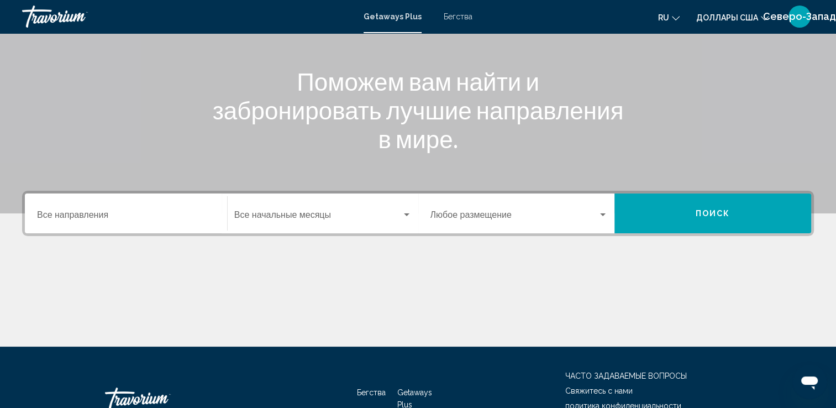
scroll to position [166, 0]
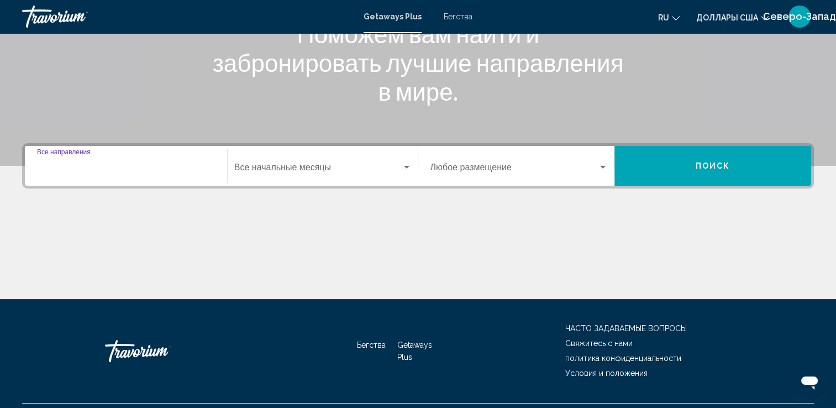
click at [102, 170] on input "Destination Все направления" at bounding box center [126, 170] width 178 height 10
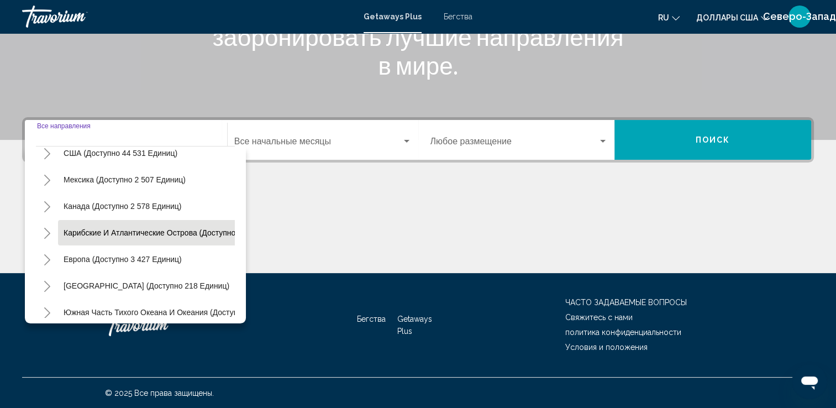
scroll to position [55, 0]
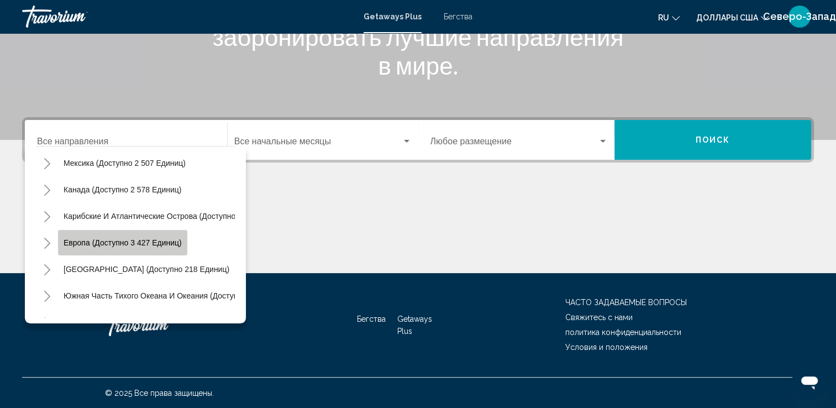
click at [148, 242] on span "Европа (доступно 3 427 единиц)" at bounding box center [123, 242] width 118 height 9
type input "**********"
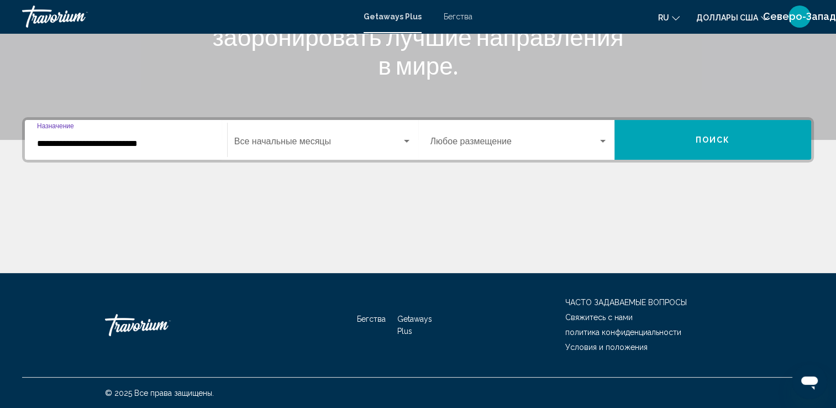
click at [406, 139] on div "Виджет поиска" at bounding box center [407, 141] width 10 height 9
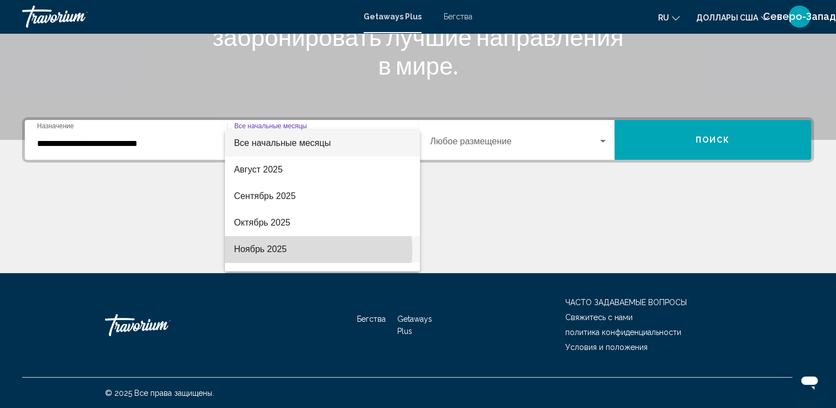
click at [269, 250] on font "Ноябрь 2025" at bounding box center [260, 248] width 53 height 9
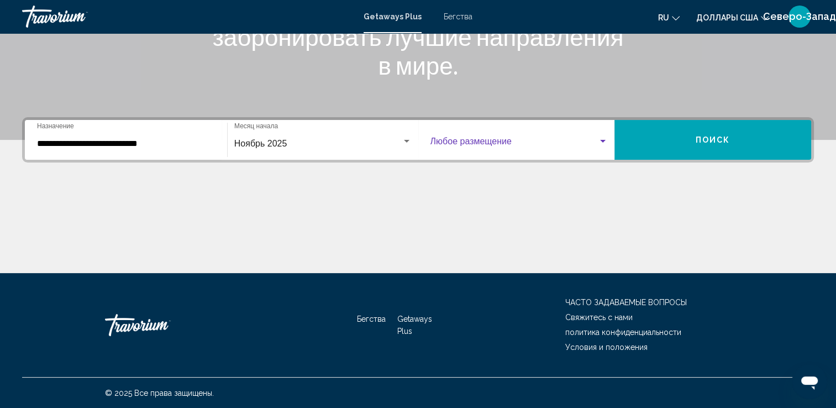
click at [599, 142] on div "Виджет поиска" at bounding box center [603, 141] width 10 height 9
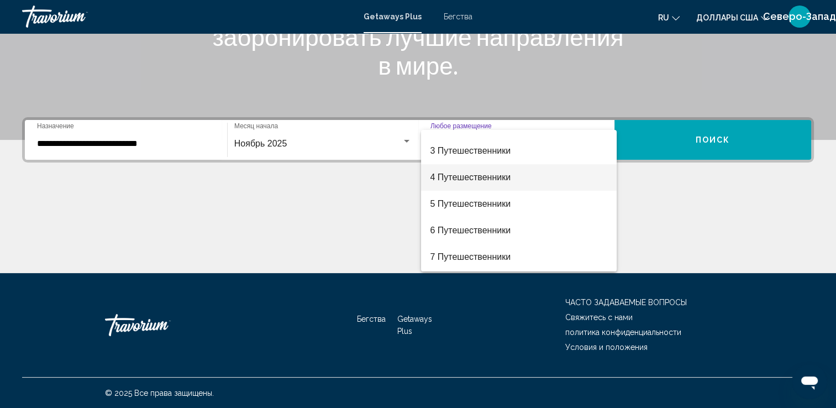
scroll to position [110, 0]
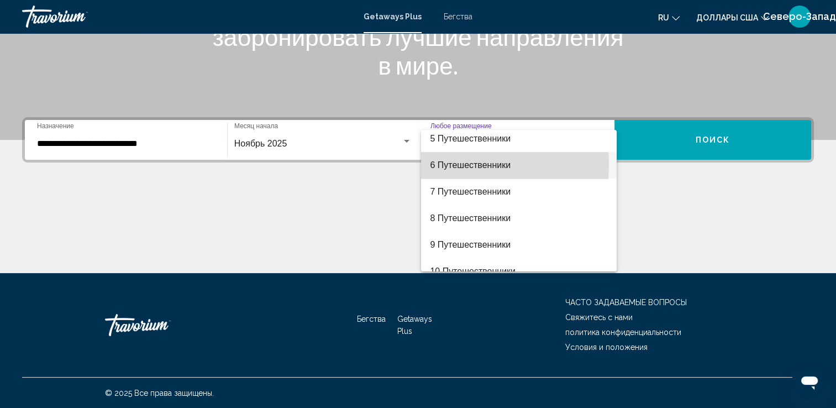
click at [445, 164] on font "6 Путешественники" at bounding box center [470, 164] width 81 height 9
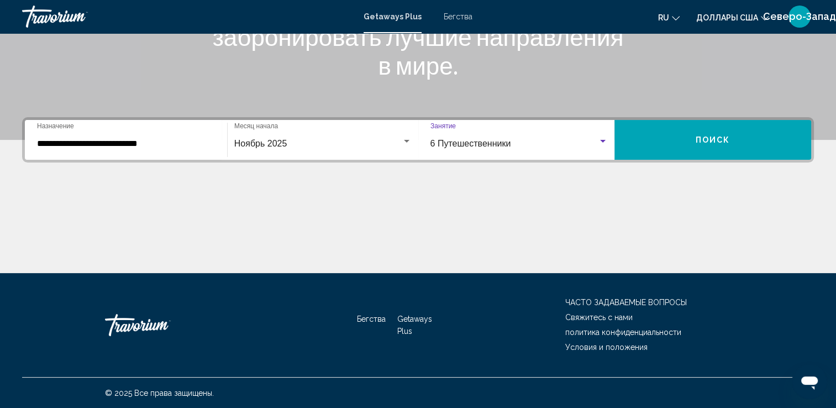
click at [704, 137] on span "Поиск" at bounding box center [712, 140] width 35 height 9
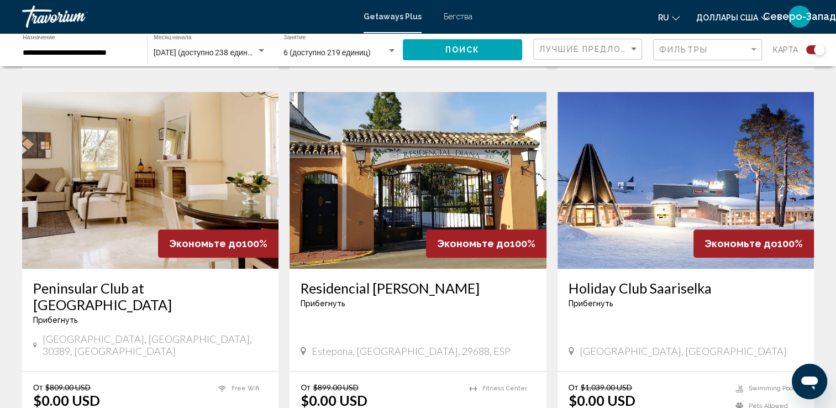
scroll to position [1215, 0]
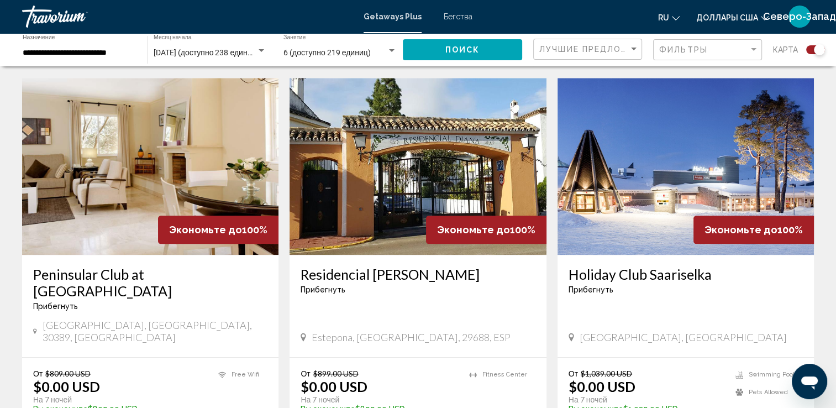
click at [175, 266] on h3 "Peninsular Club at [GEOGRAPHIC_DATA]" at bounding box center [150, 282] width 234 height 33
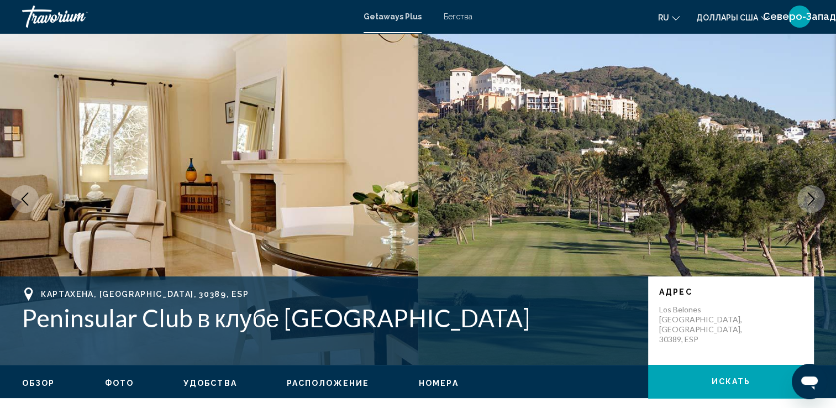
click at [807, 200] on icon "Следующее изображение" at bounding box center [810, 198] width 13 height 13
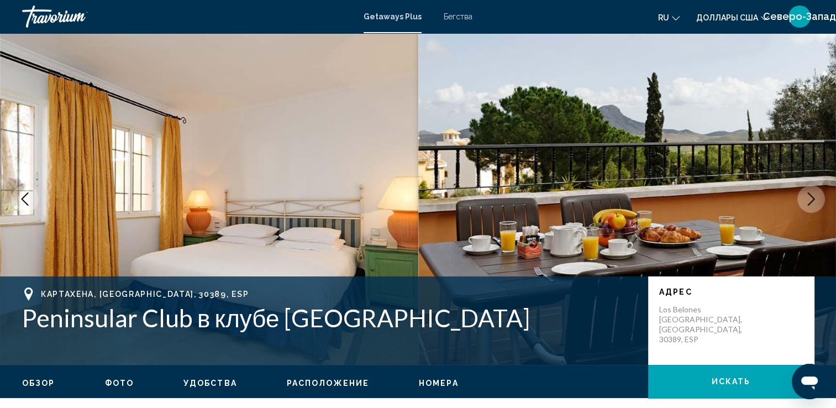
click at [807, 200] on icon "Следующее изображение" at bounding box center [810, 198] width 13 height 13
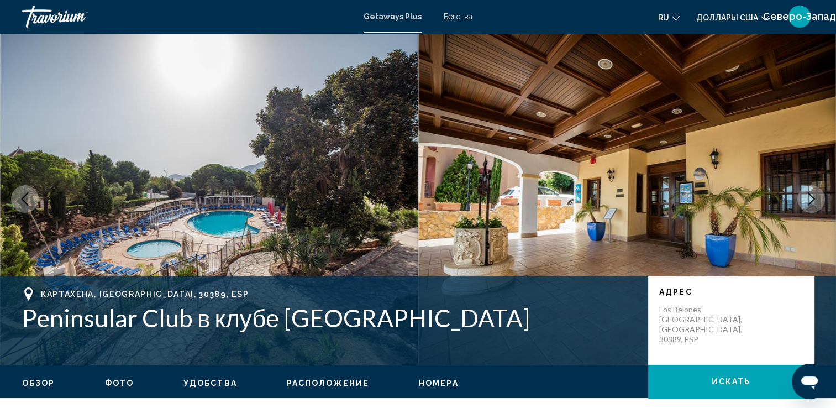
click at [807, 198] on icon "Следующее изображение" at bounding box center [810, 198] width 13 height 13
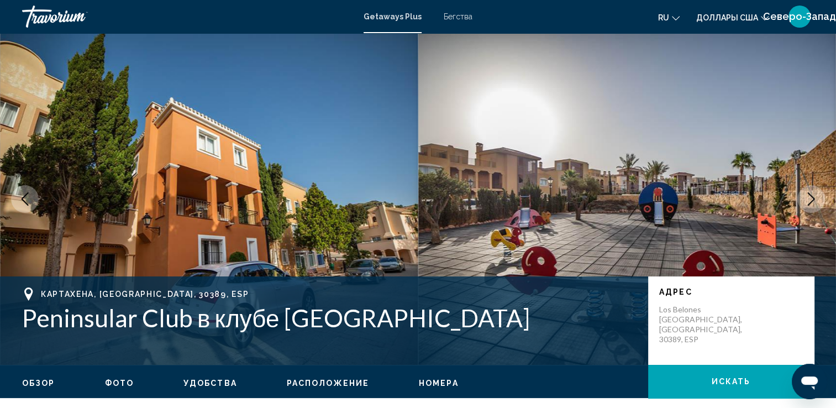
click at [807, 198] on icon "Следующее изображение" at bounding box center [810, 198] width 13 height 13
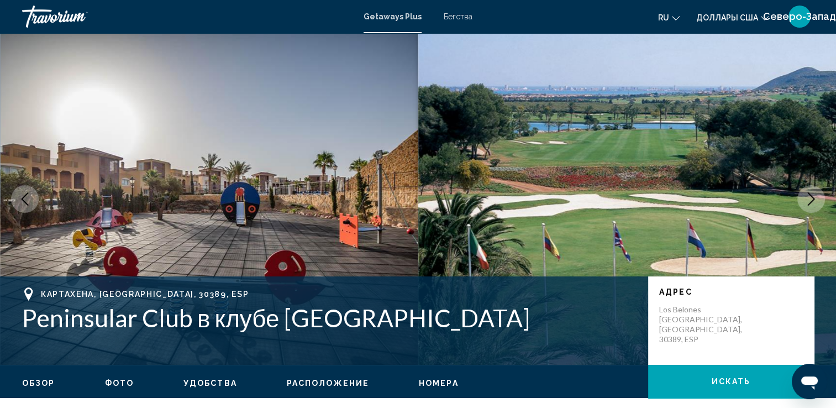
click at [807, 198] on icon "Следующее изображение" at bounding box center [810, 198] width 13 height 13
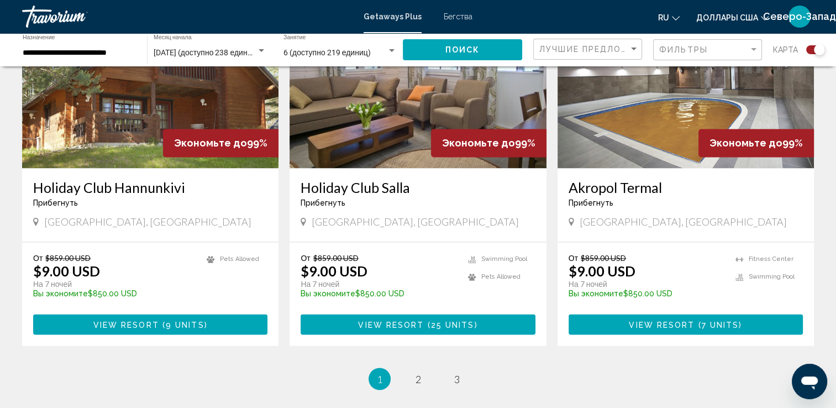
scroll to position [1750, 0]
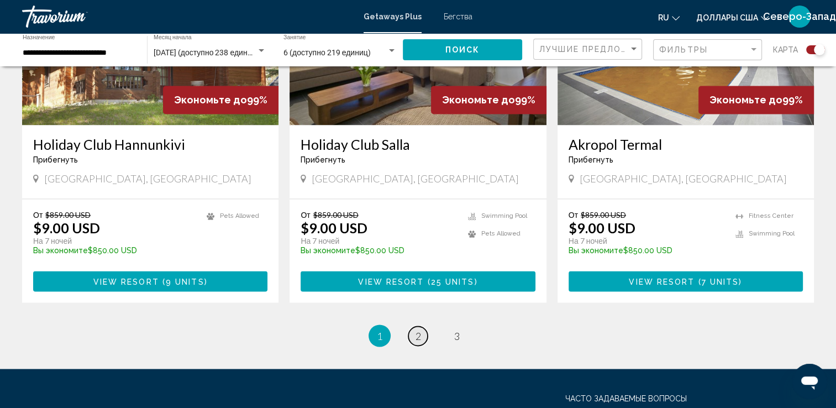
click at [419, 329] on span "2" at bounding box center [418, 335] width 6 height 12
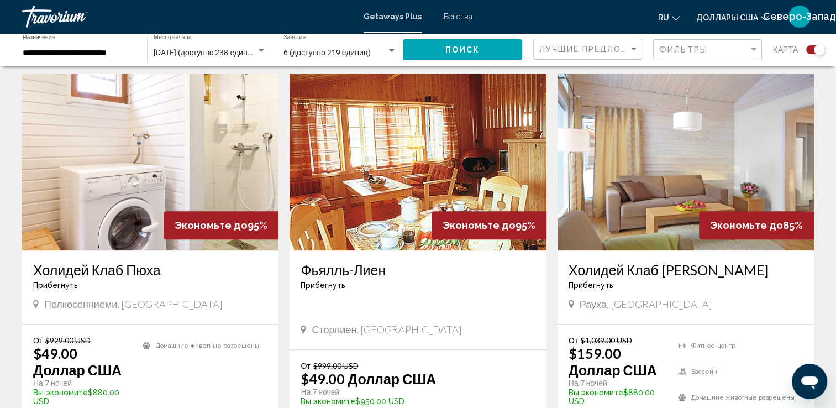
scroll to position [1215, 0]
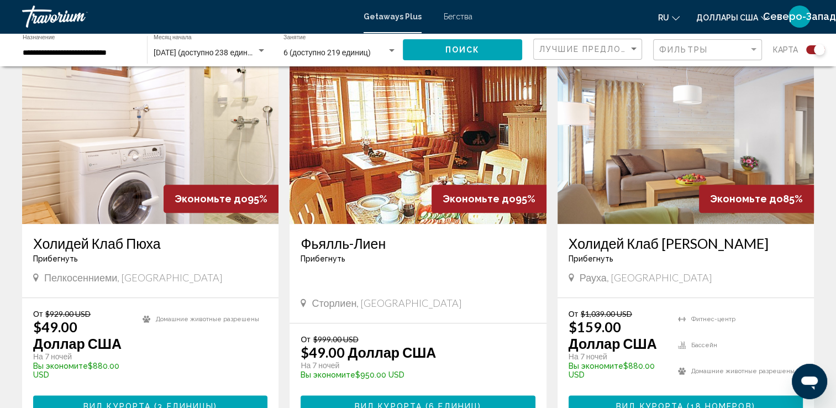
click at [374, 235] on h3 "Фьялль-Лиен" at bounding box center [417, 243] width 234 height 17
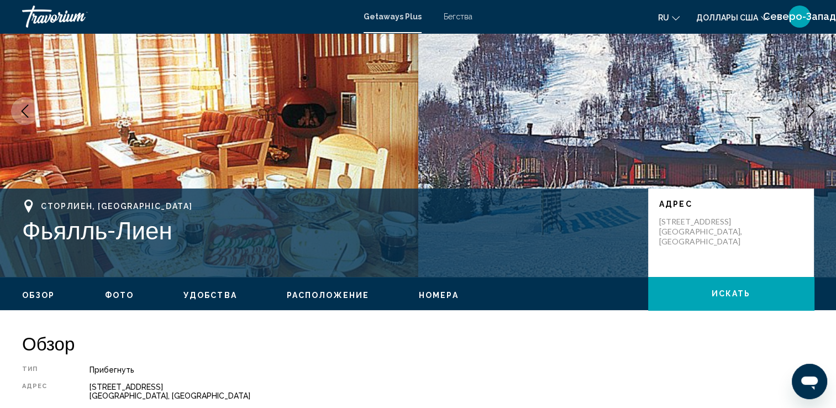
scroll to position [110, 0]
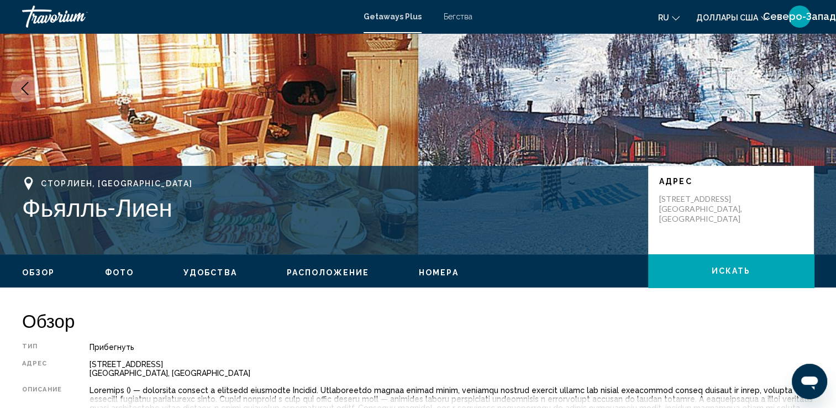
click at [804, 138] on img "Основное содержание" at bounding box center [627, 88] width 418 height 331
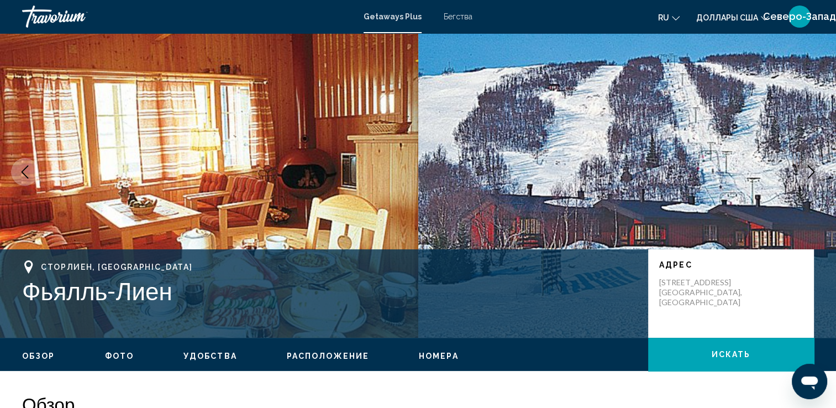
scroll to position [0, 0]
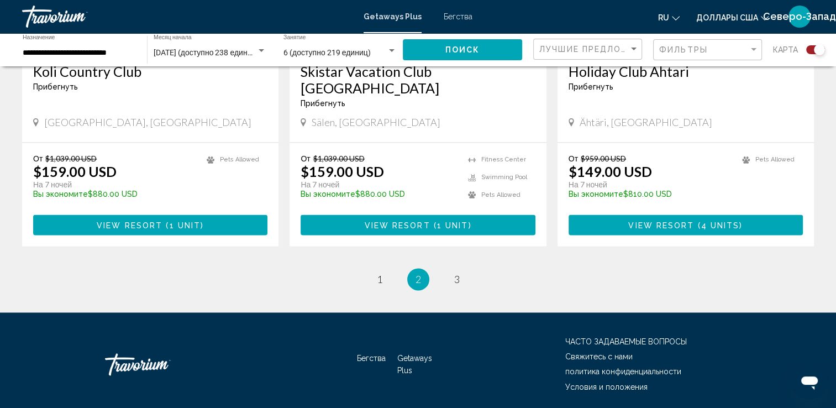
scroll to position [1733, 0]
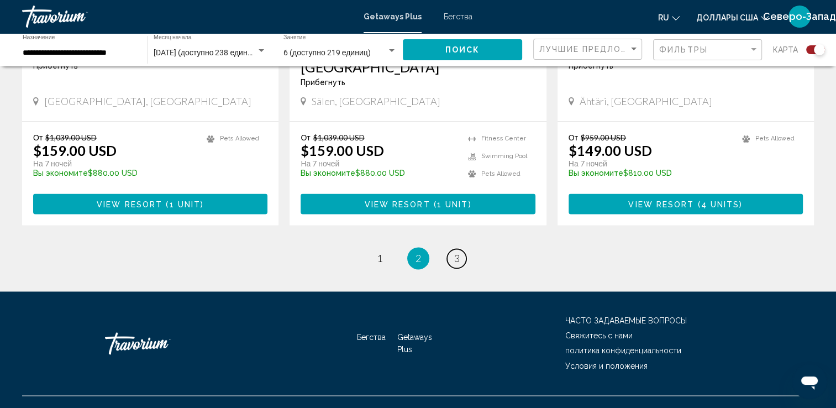
click at [458, 252] on span "3" at bounding box center [457, 258] width 6 height 12
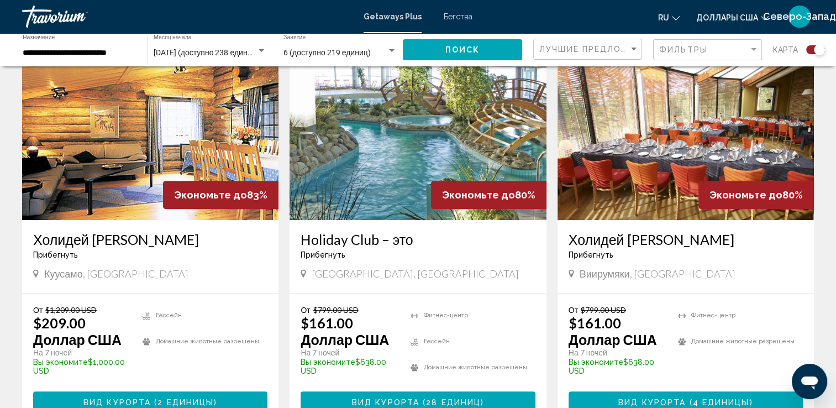
scroll to position [387, 0]
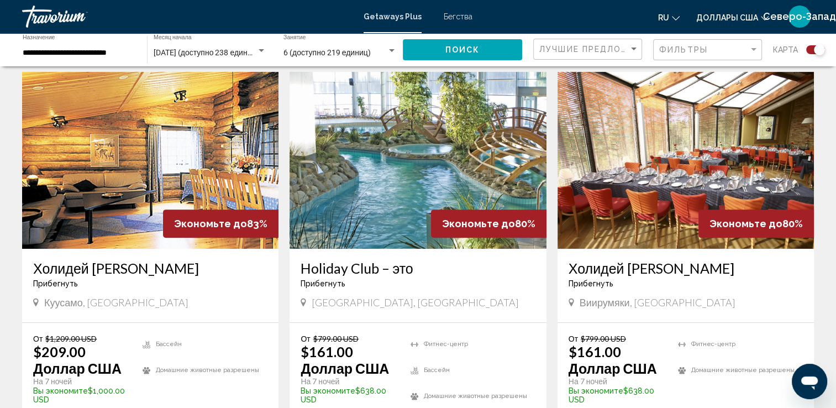
click at [395, 176] on img "Основное содержание" at bounding box center [417, 160] width 256 height 177
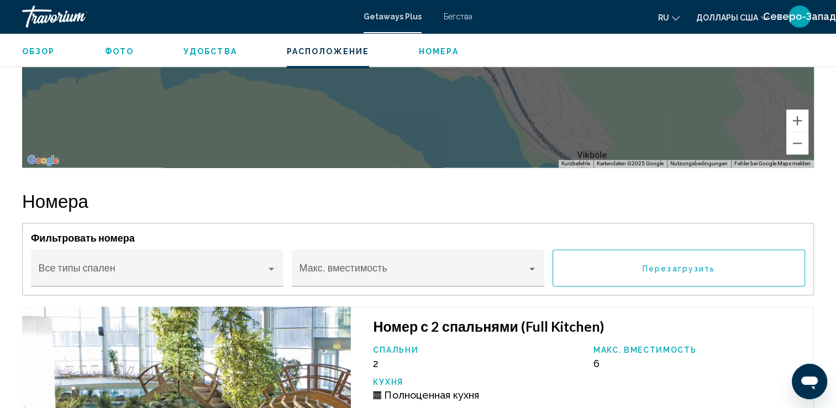
scroll to position [1712, 0]
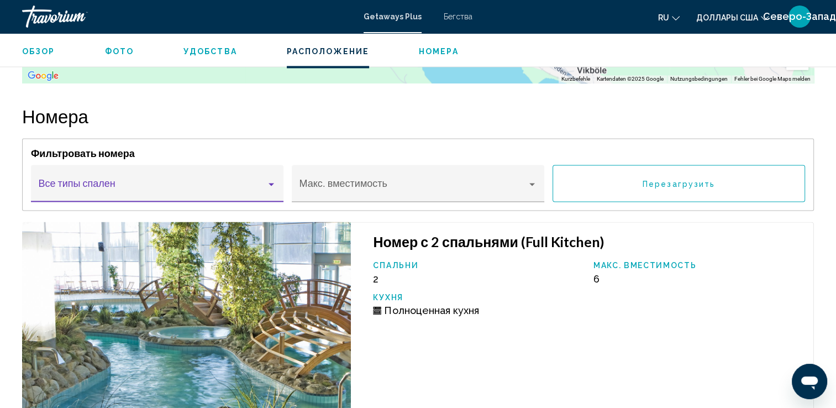
click at [267, 184] on div "Основное содержание" at bounding box center [271, 183] width 10 height 9
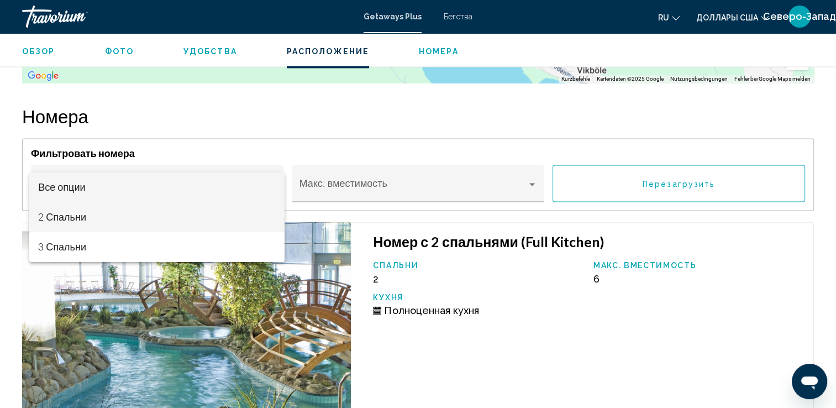
click at [77, 217] on span "2 Спальни" at bounding box center [156, 217] width 237 height 30
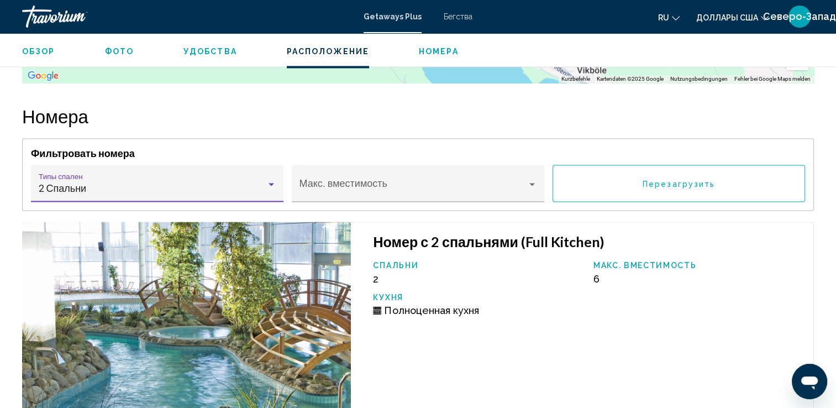
click at [271, 186] on div "Основное содержание" at bounding box center [271, 183] width 10 height 9
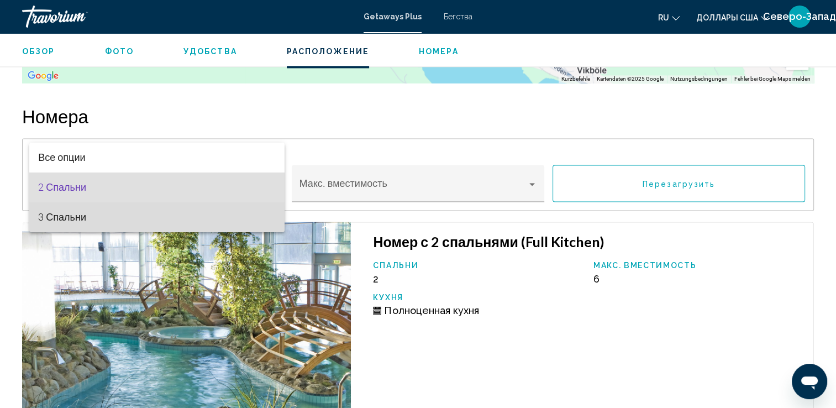
click at [73, 216] on span "3 Спальни" at bounding box center [156, 217] width 237 height 30
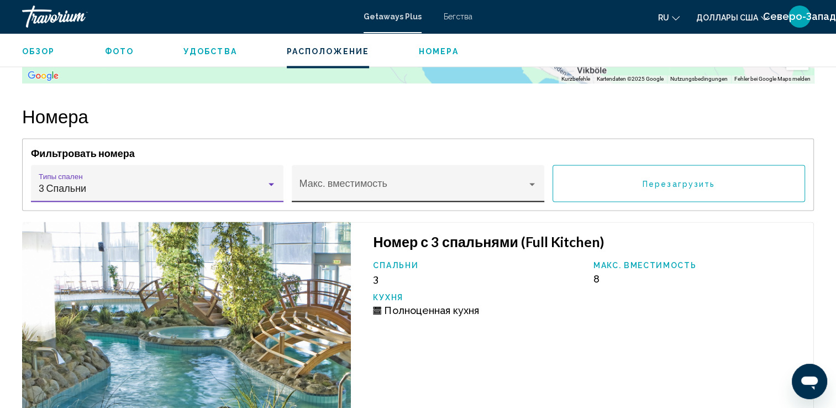
click at [534, 183] on div "Основное содержание" at bounding box center [532, 184] width 6 height 3
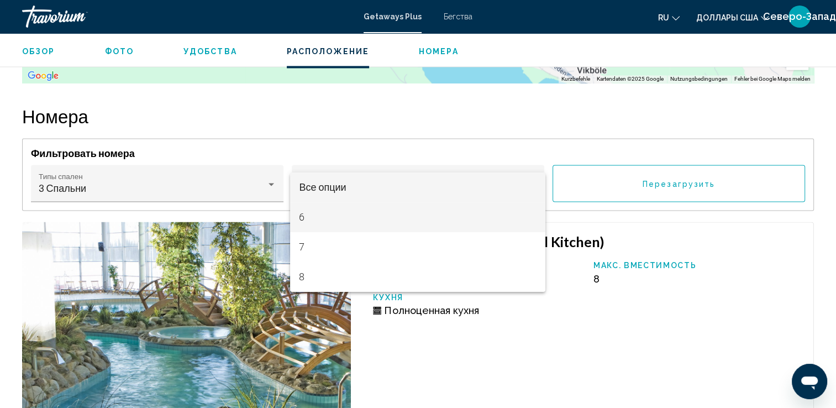
click at [303, 220] on span "6" at bounding box center [417, 217] width 237 height 30
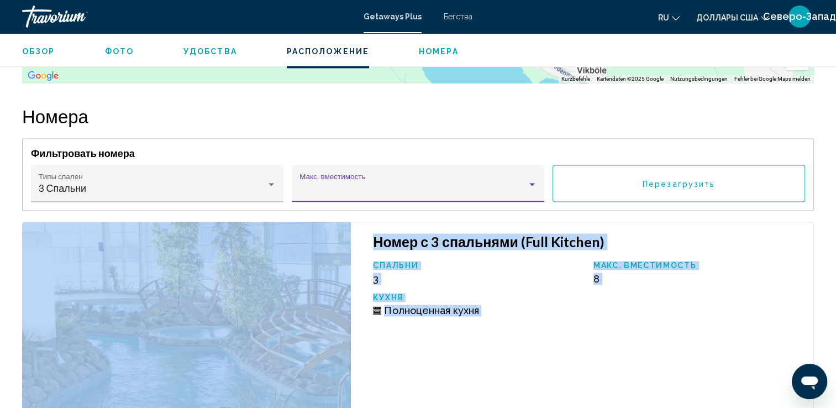
click at [303, 210] on div "Фильтровать номера 3 Спальни Типы спален Все типы спален Макс. вместимость Пере…" at bounding box center [417, 174] width 791 height 72
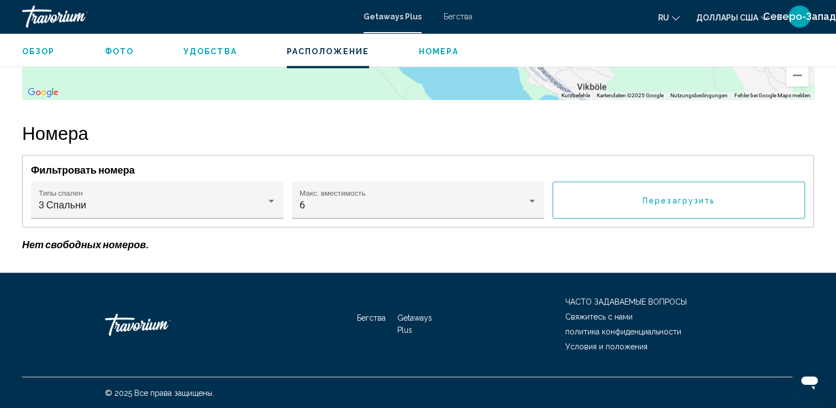
scroll to position [1694, 0]
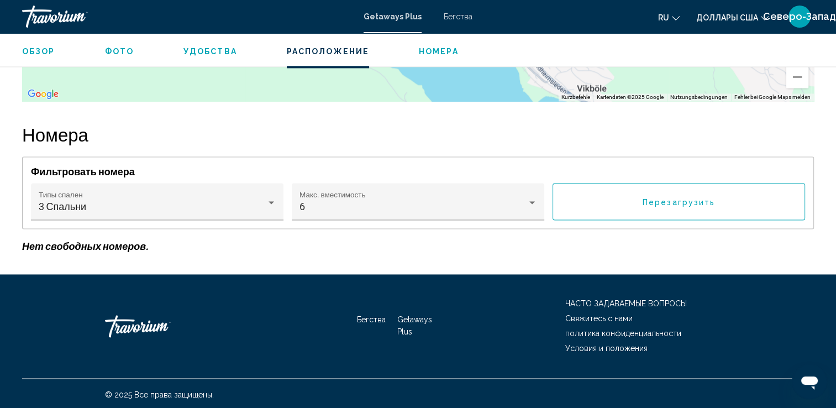
click at [303, 220] on div "Фильтровать номера 3 Спальни Типы спален Все типы спален 6 Макс. вместимость Пе…" at bounding box center [417, 192] width 791 height 72
drag, startPoint x: 303, startPoint y: 220, endPoint x: 436, endPoint y: 228, distance: 133.3
click at [436, 228] on div "Номера Фильтровать номера 3 Спальни Типы спален Все типы спален 6 Макс. вместим…" at bounding box center [417, 187] width 791 height 129
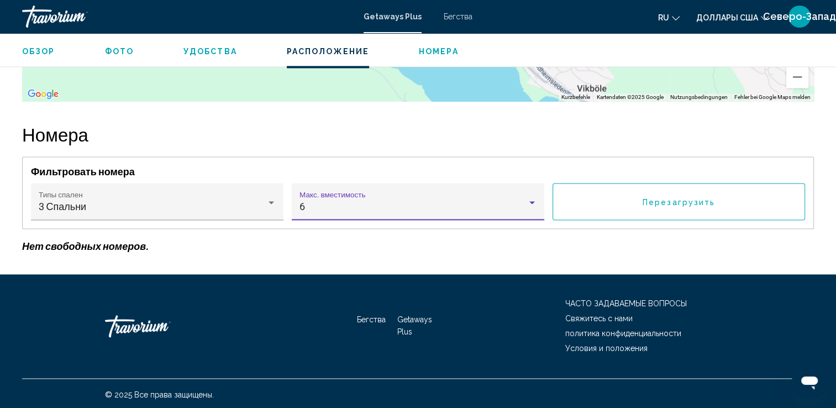
click at [530, 202] on div "Основное содержание" at bounding box center [532, 202] width 6 height 3
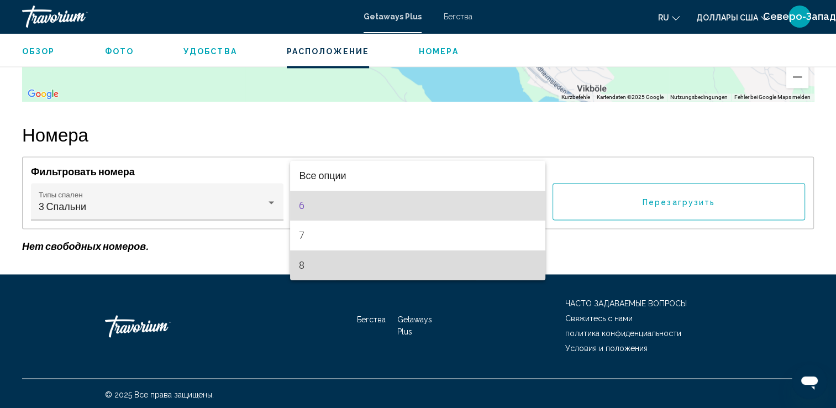
click at [300, 268] on span "8" at bounding box center [417, 265] width 237 height 30
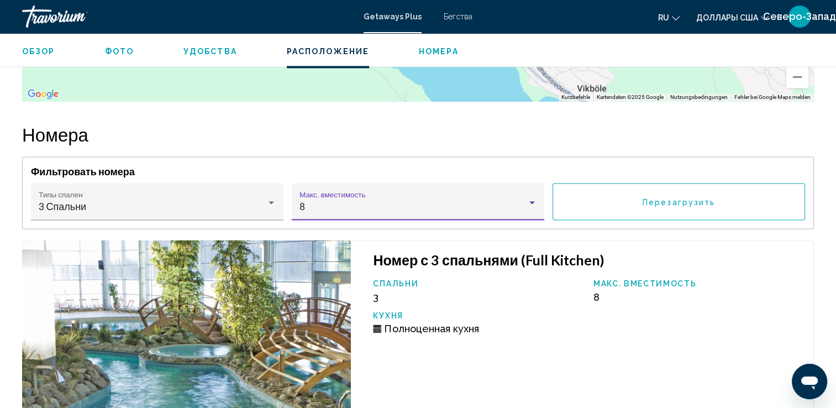
drag, startPoint x: 652, startPoint y: 200, endPoint x: 643, endPoint y: 202, distance: 9.1
click at [652, 200] on span "Перезагрузить" at bounding box center [678, 201] width 72 height 9
click at [651, 201] on span "Перезагрузить" at bounding box center [678, 201] width 72 height 9
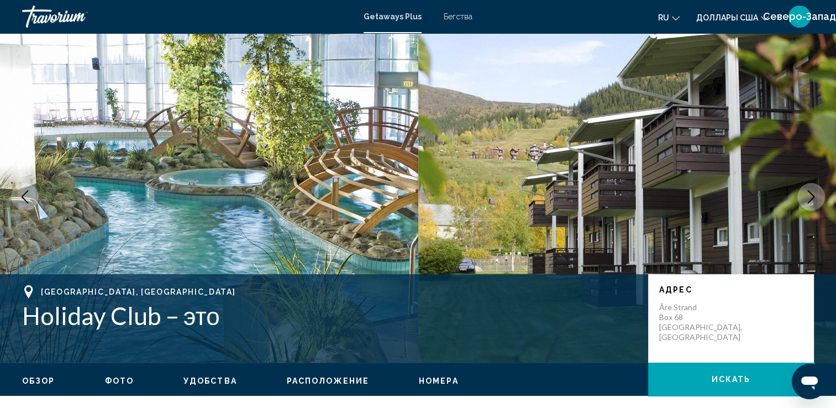
scroll to position [0, 0]
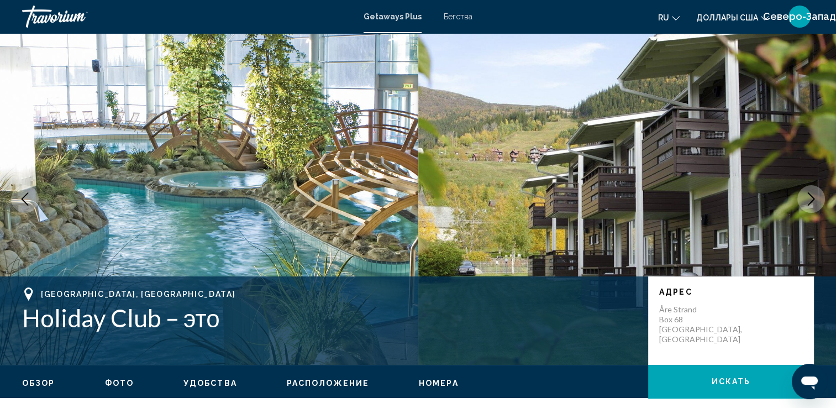
click at [117, 379] on span "Фото" at bounding box center [119, 382] width 29 height 9
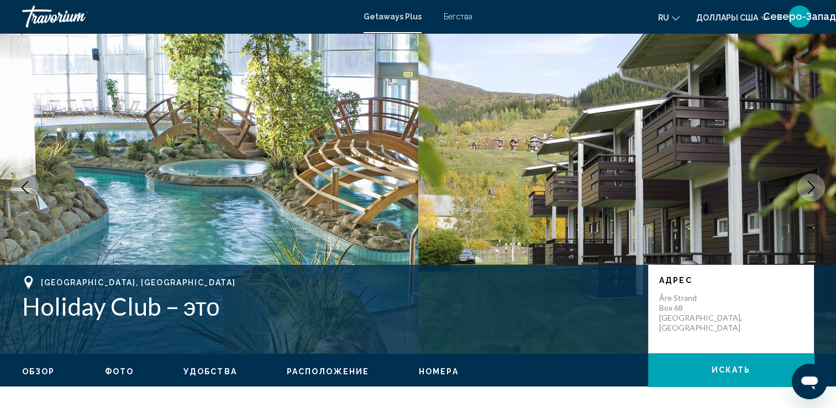
click at [117, 379] on div "Обзор Фото Удобства Расположение Номера искать" at bounding box center [418, 370] width 836 height 34
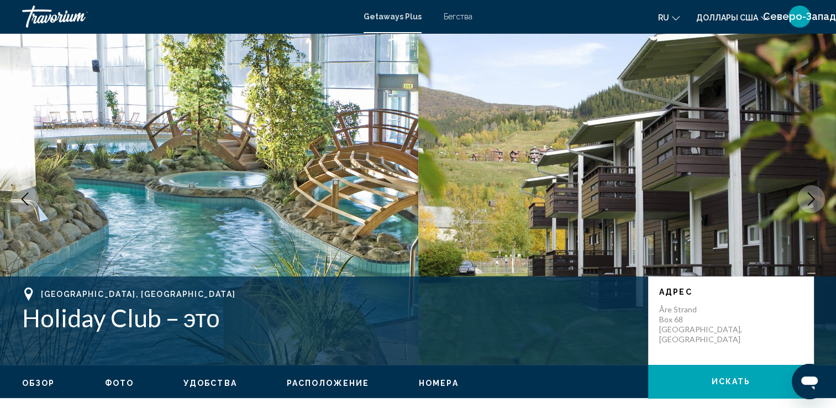
click at [804, 200] on icon "Следующее изображение" at bounding box center [810, 198] width 13 height 13
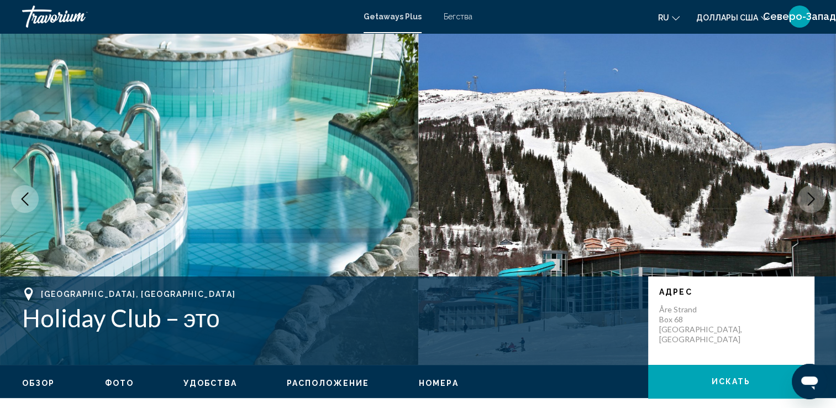
click at [815, 197] on icon "Следующее изображение" at bounding box center [810, 198] width 13 height 13
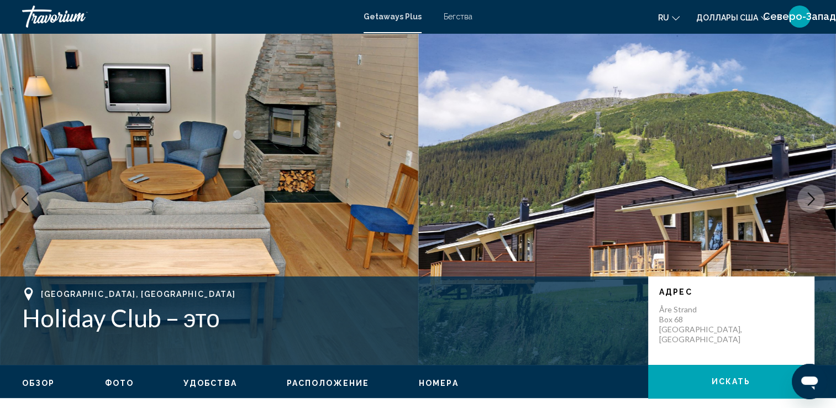
click at [811, 197] on icon "Следующее изображение" at bounding box center [810, 198] width 7 height 13
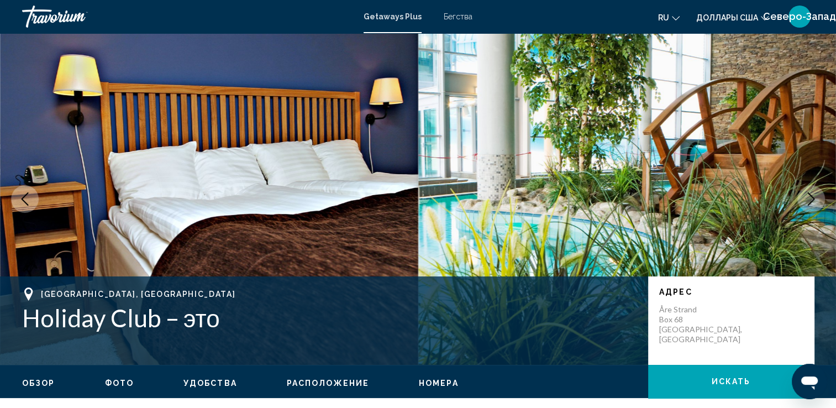
click at [811, 197] on icon "Следующее изображение" at bounding box center [810, 198] width 7 height 13
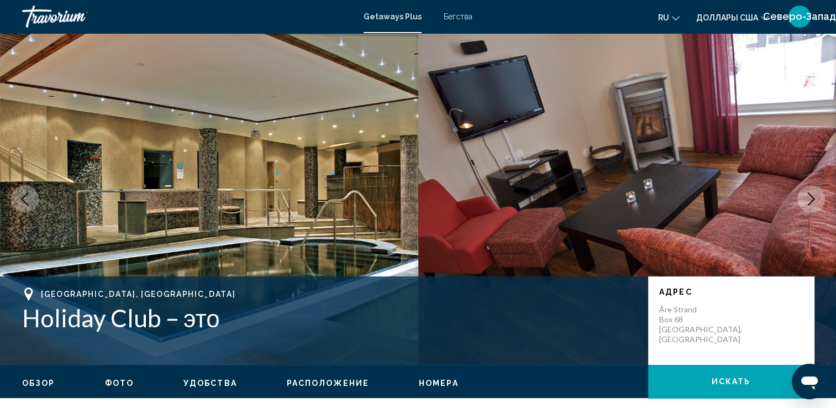
click at [811, 197] on icon "Следующее изображение" at bounding box center [810, 198] width 7 height 13
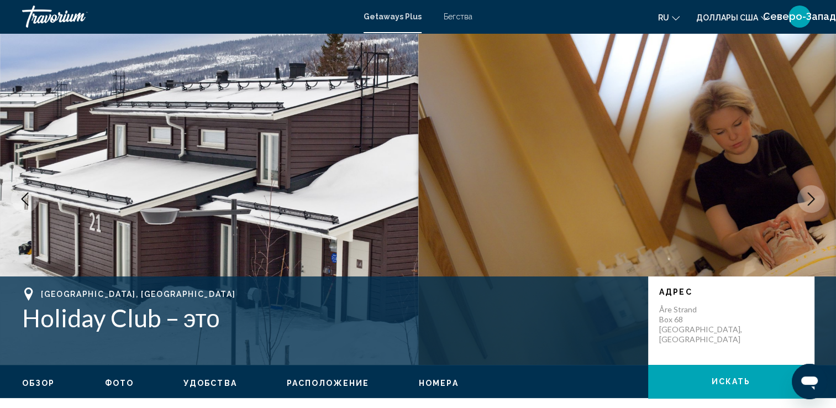
click at [812, 196] on icon "Следующее изображение" at bounding box center [810, 198] width 13 height 13
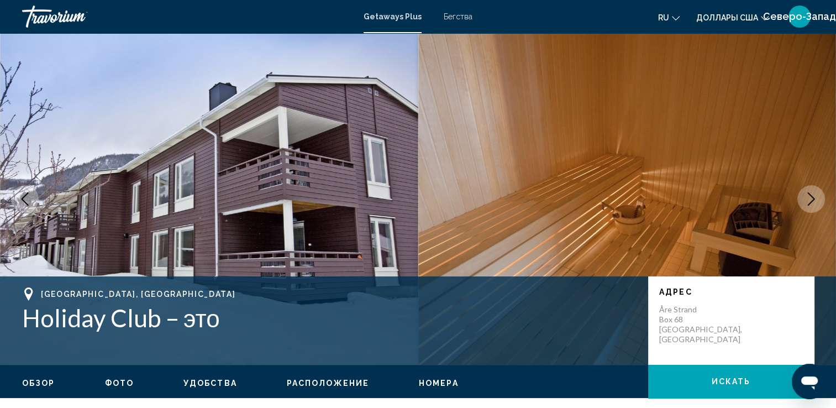
click at [812, 196] on icon "Следующее изображение" at bounding box center [810, 198] width 13 height 13
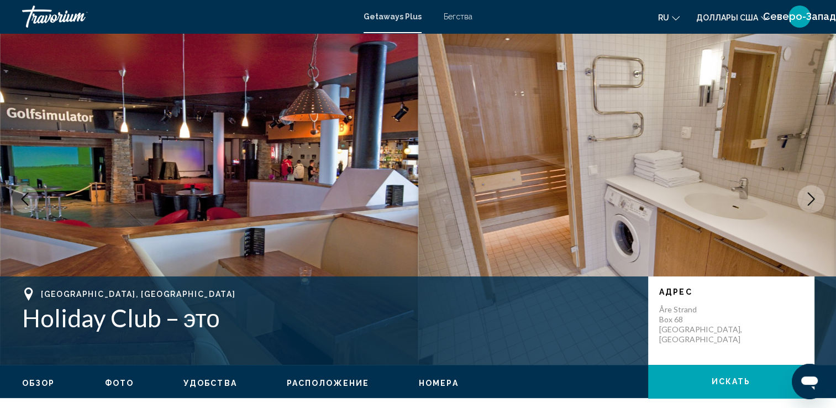
click at [807, 198] on icon "Следующее изображение" at bounding box center [810, 198] width 13 height 13
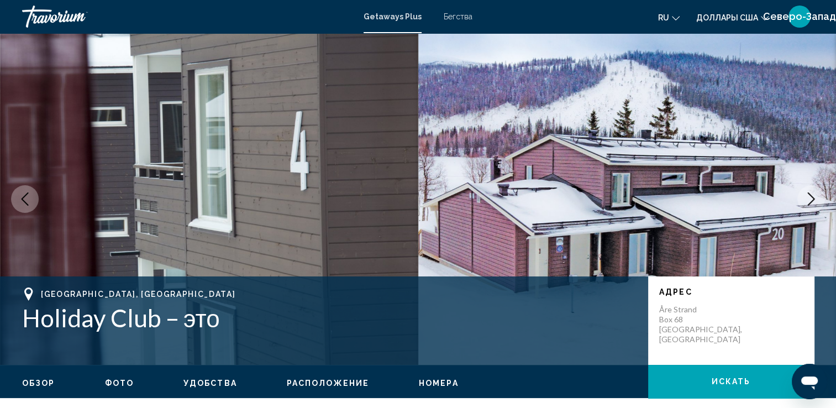
scroll to position [55, 0]
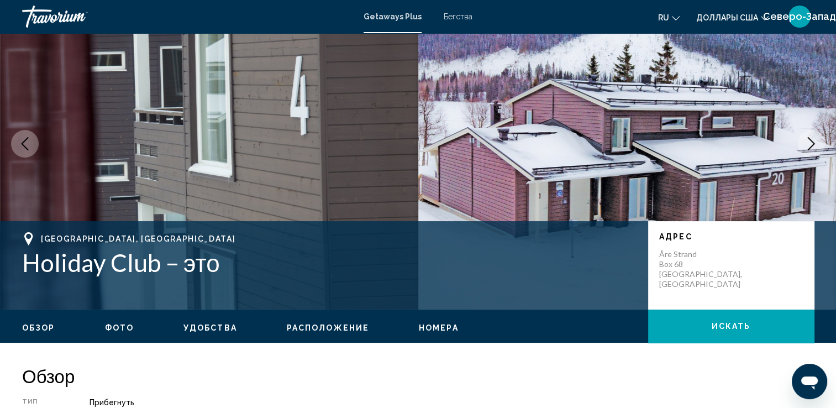
click at [812, 144] on icon "Следующее изображение" at bounding box center [810, 143] width 13 height 13
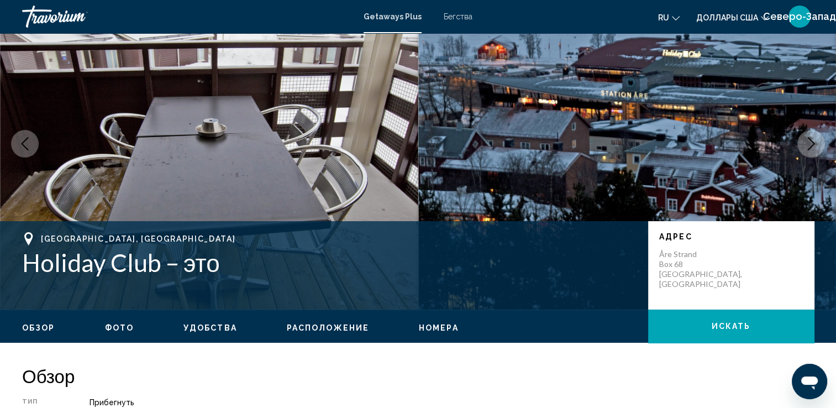
click at [812, 142] on icon "Следующее изображение" at bounding box center [810, 143] width 7 height 13
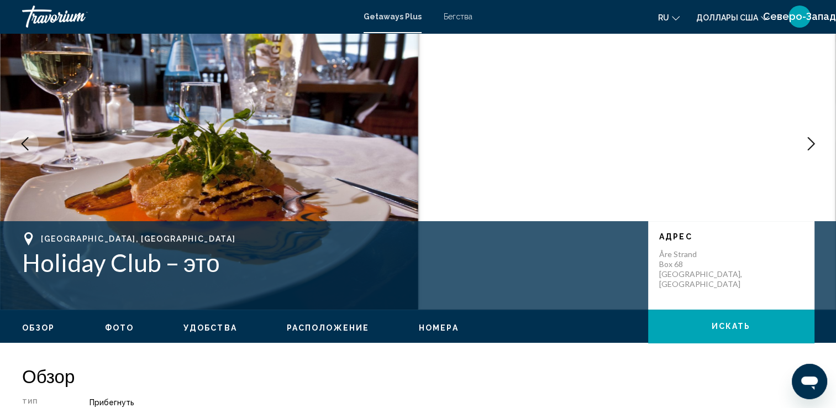
click at [812, 142] on icon "Следующее изображение" at bounding box center [810, 143] width 7 height 13
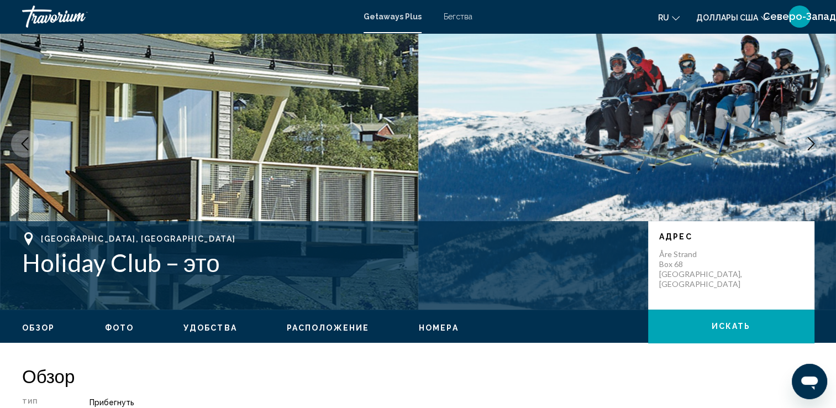
click at [812, 142] on icon "Следующее изображение" at bounding box center [810, 143] width 7 height 13
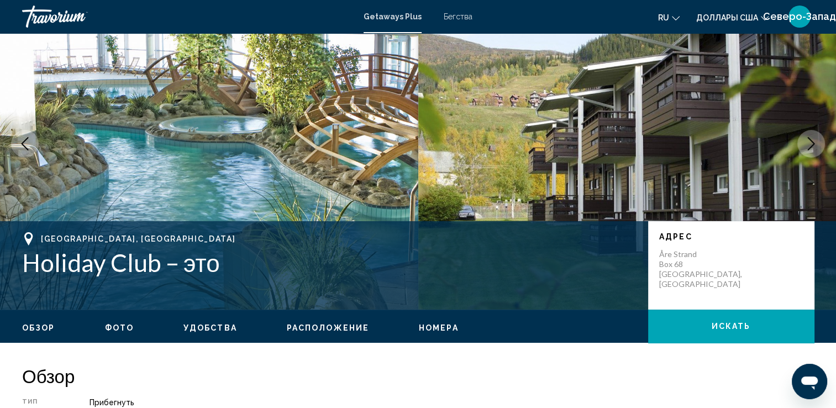
click at [812, 142] on icon "Следующее изображение" at bounding box center [810, 143] width 7 height 13
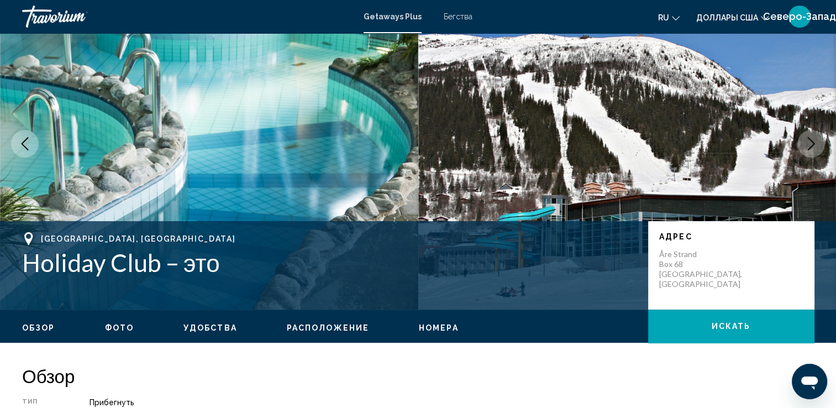
click at [812, 142] on icon "Следующее изображение" at bounding box center [810, 143] width 7 height 13
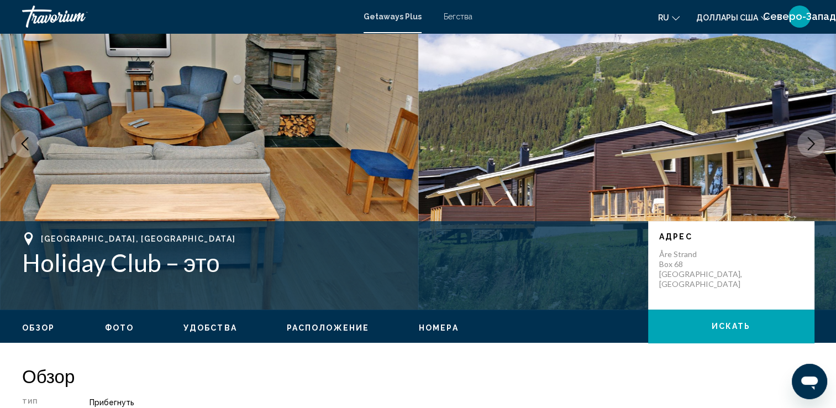
click at [812, 142] on icon "Следующее изображение" at bounding box center [810, 143] width 7 height 13
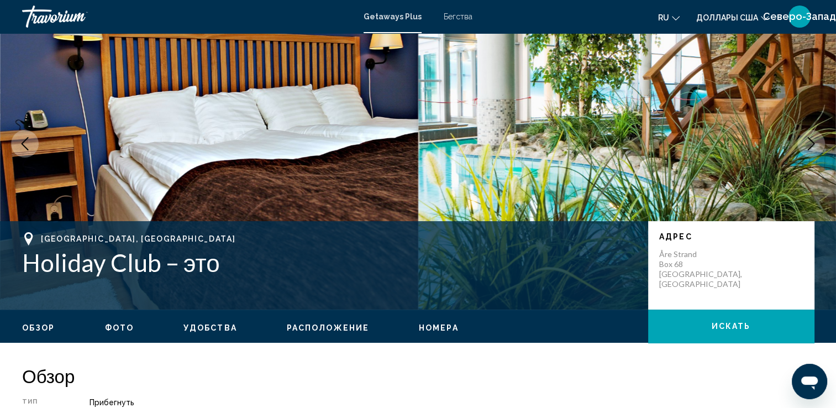
click at [812, 142] on icon "Следующее изображение" at bounding box center [810, 143] width 7 height 13
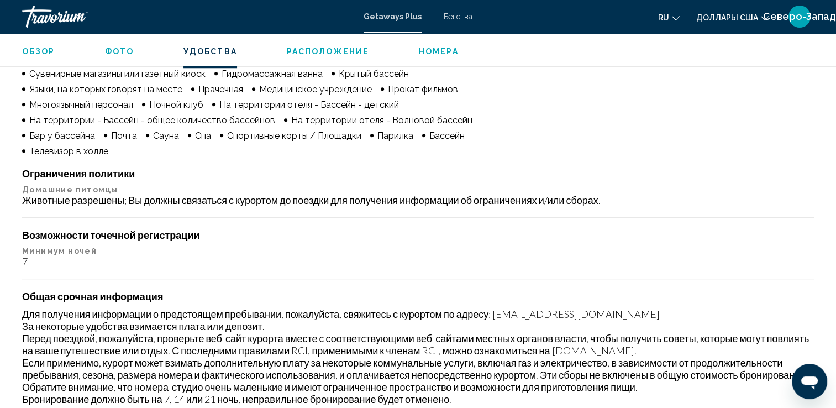
scroll to position [994, 0]
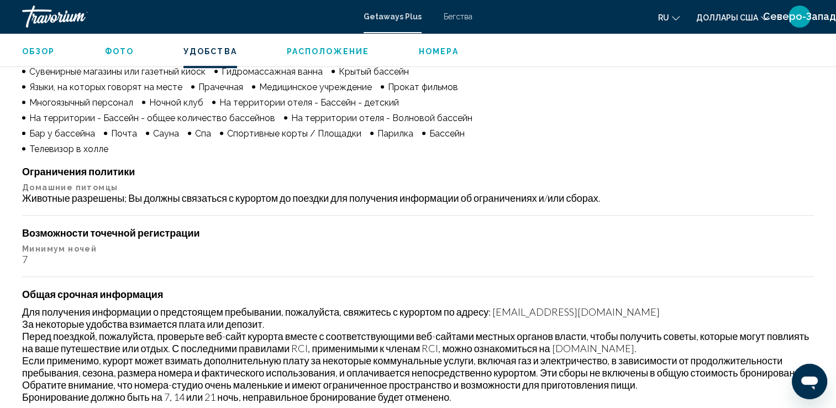
click at [301, 50] on span "Расположение" at bounding box center [328, 51] width 82 height 9
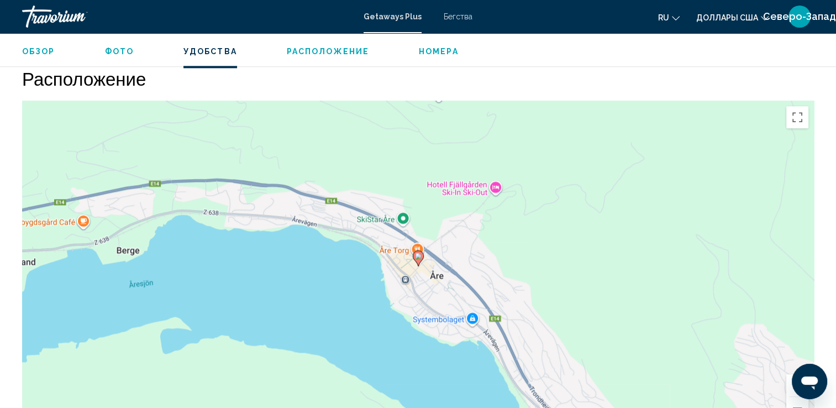
scroll to position [1364, 0]
click at [435, 52] on span "Номера" at bounding box center [439, 51] width 40 height 9
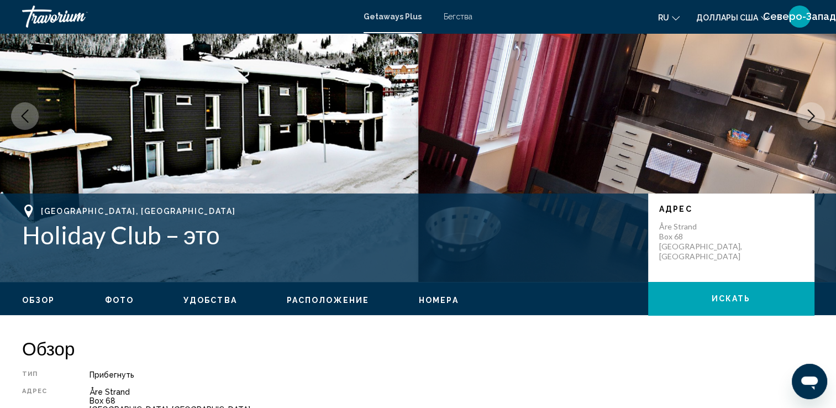
scroll to position [0, 0]
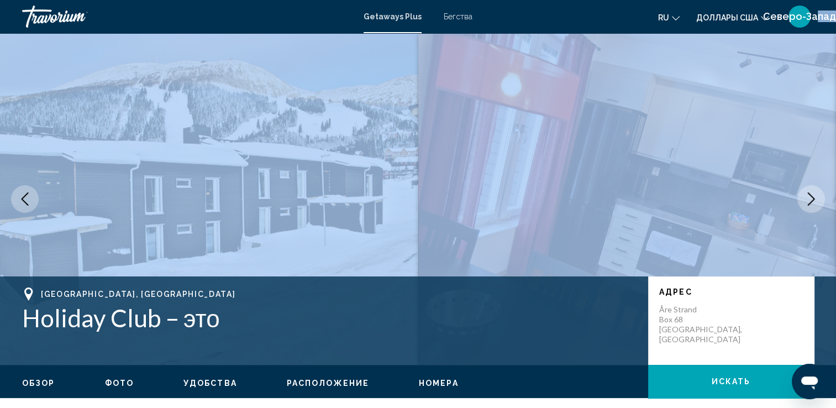
drag, startPoint x: 817, startPoint y: 29, endPoint x: 821, endPoint y: 80, distance: 50.5
click at [821, 80] on div "Перейти к основному содержанию Getaways Plus Бегства ru English Español Françai…" at bounding box center [418, 204] width 836 height 408
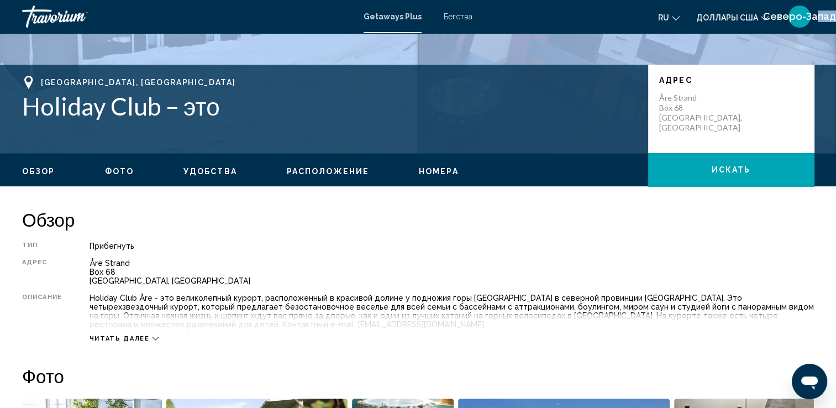
scroll to position [193, 0]
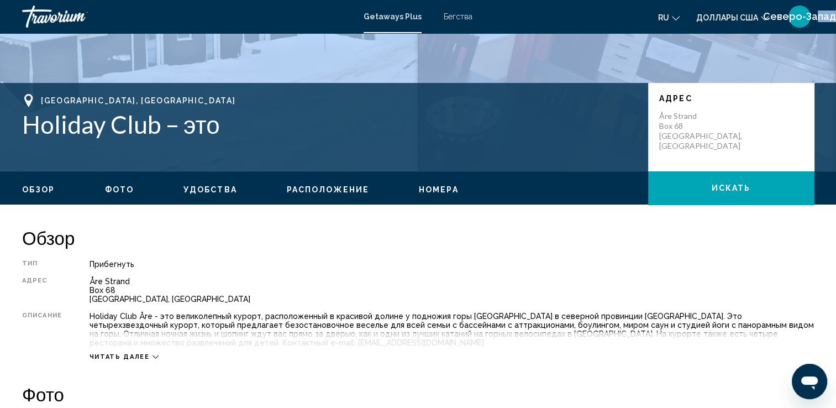
click at [25, 189] on span "Обзор" at bounding box center [38, 189] width 33 height 9
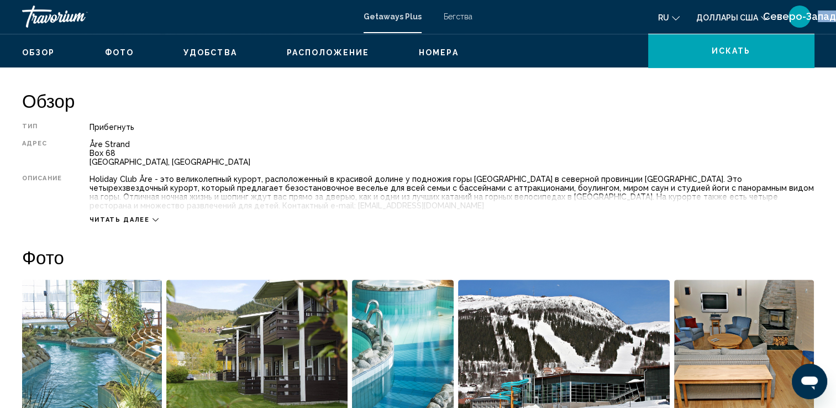
scroll to position [353, 0]
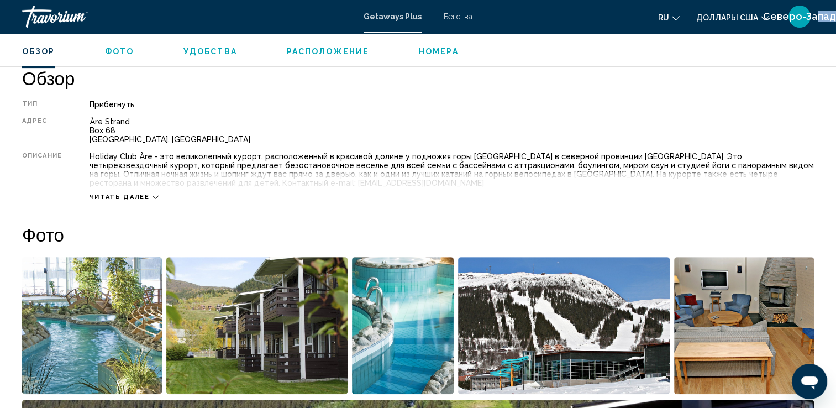
drag, startPoint x: 31, startPoint y: 49, endPoint x: 93, endPoint y: 55, distance: 62.2
click at [35, 50] on span "Обзор" at bounding box center [38, 51] width 33 height 9
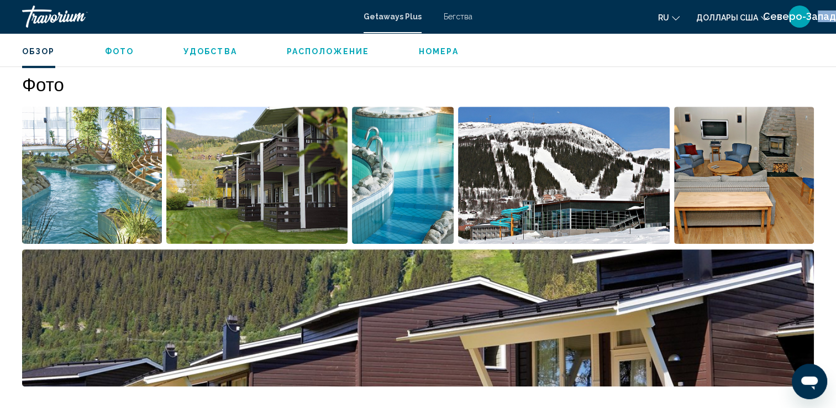
scroll to position [519, 0]
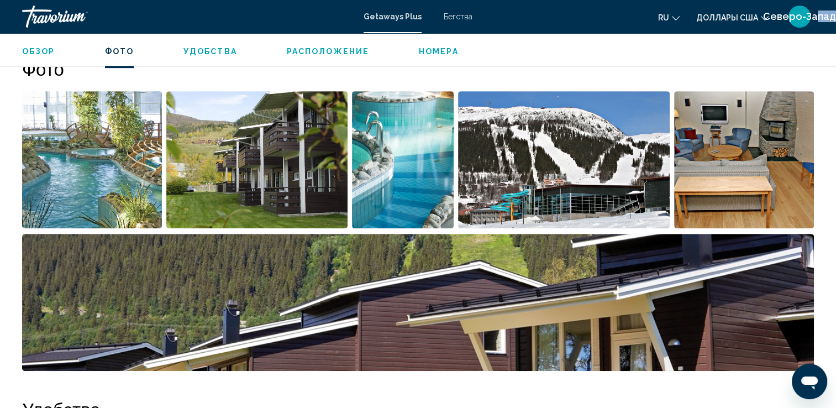
click at [457, 18] on span "Бегства" at bounding box center [457, 16] width 29 height 9
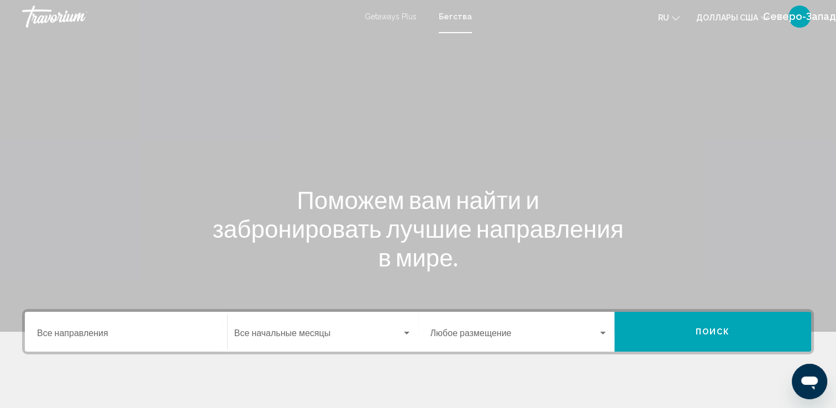
click at [92, 338] on input "Destination Все направления" at bounding box center [126, 335] width 178 height 10
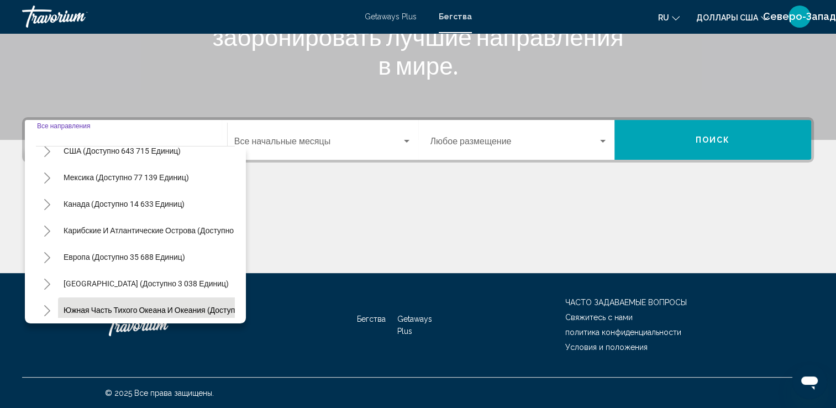
scroll to position [110, 0]
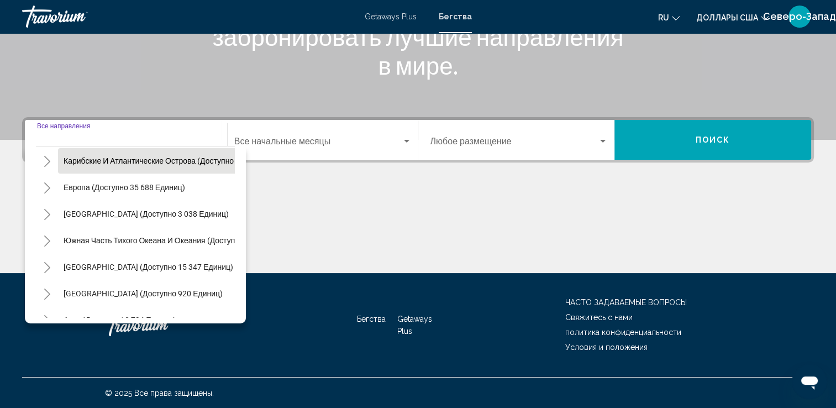
click at [143, 162] on span "Карибские и Атлантические острова (доступно 37 793 единицы)" at bounding box center [180, 160] width 233 height 9
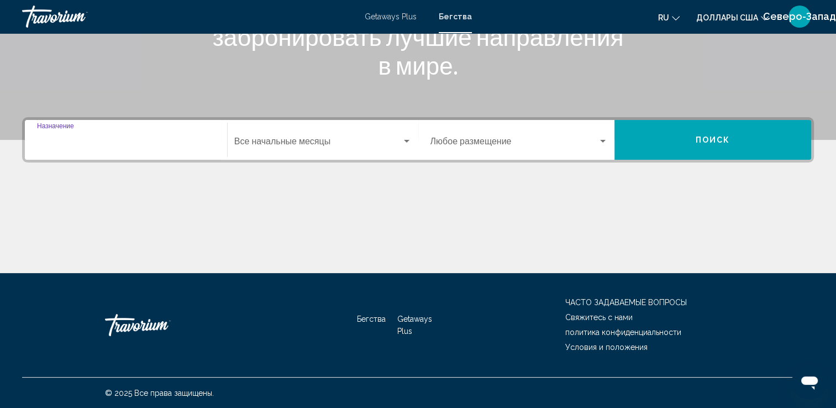
type input "**********"
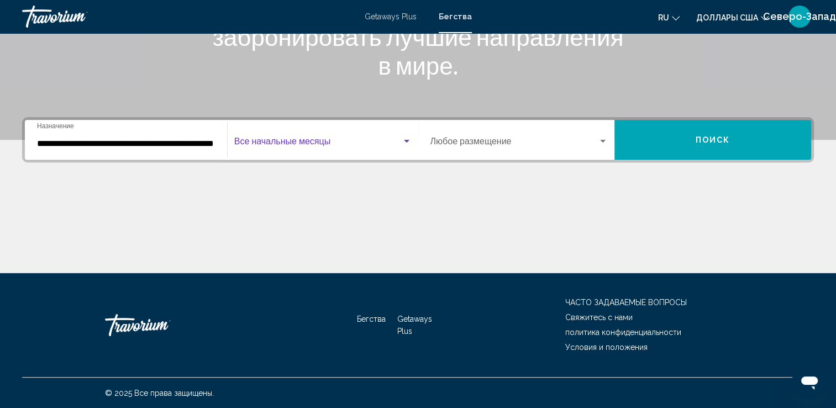
click at [284, 146] on span "Виджет поиска" at bounding box center [317, 144] width 167 height 10
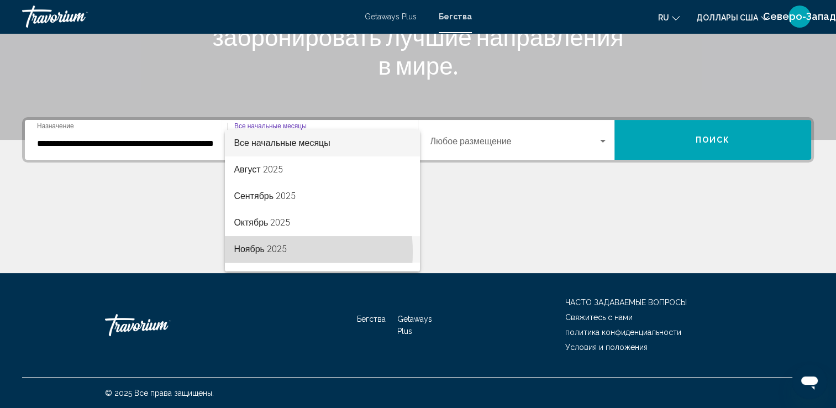
click at [260, 252] on font "Ноябрь 2025" at bounding box center [260, 249] width 53 height 10
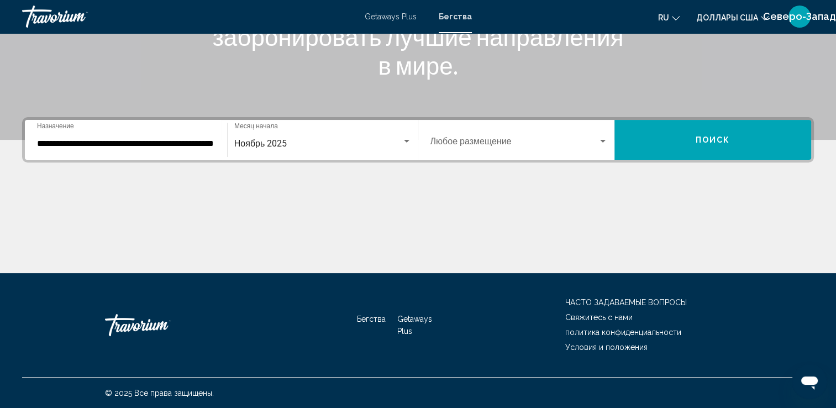
click at [260, 252] on div "Основное содержание" at bounding box center [417, 231] width 791 height 83
click at [605, 142] on div "Виджет поиска" at bounding box center [603, 141] width 10 height 9
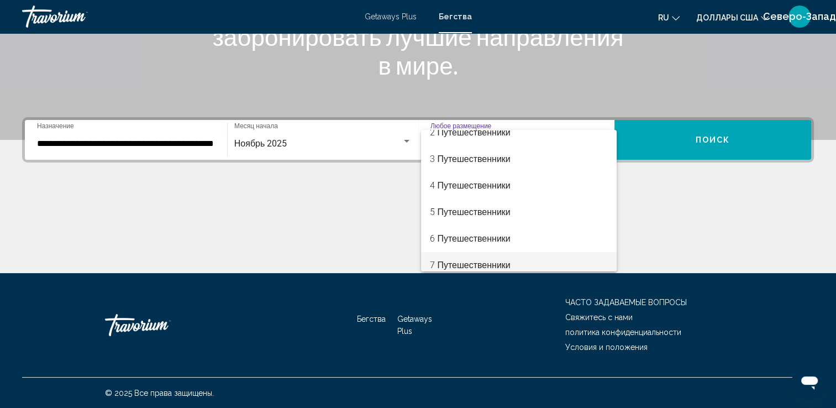
scroll to position [55, 0]
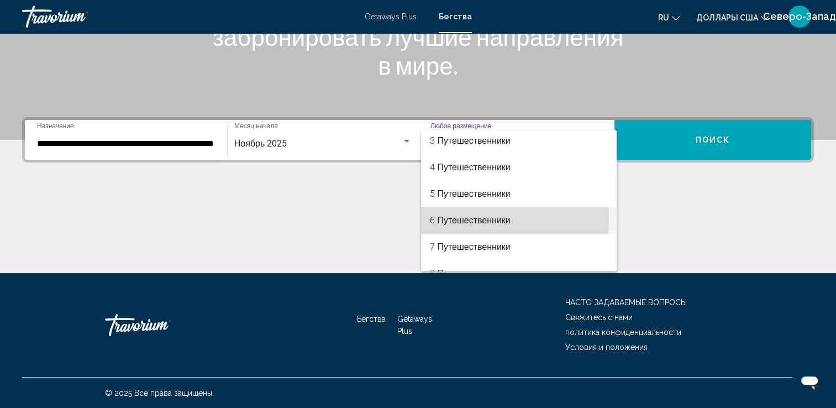
click at [446, 218] on font "6 Путешественники" at bounding box center [470, 220] width 80 height 10
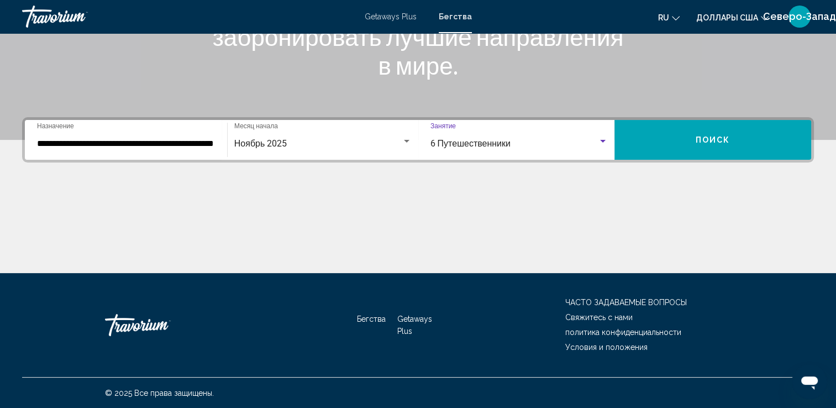
click at [708, 137] on span "Поиск" at bounding box center [712, 140] width 35 height 9
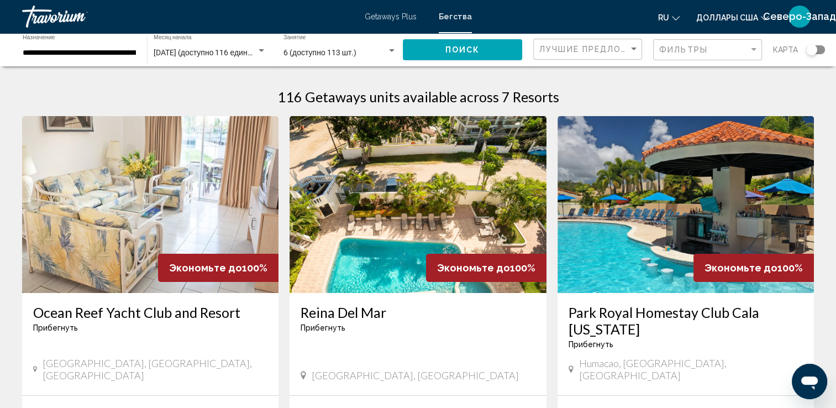
click at [394, 50] on div "Виджет поиска" at bounding box center [392, 50] width 6 height 3
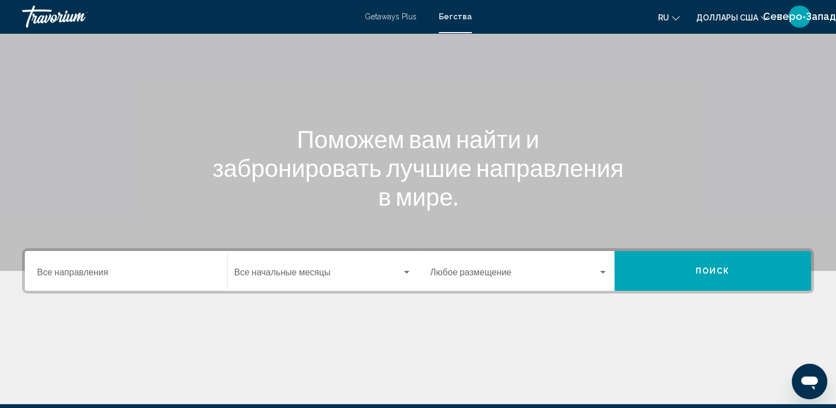
scroll to position [166, 0]
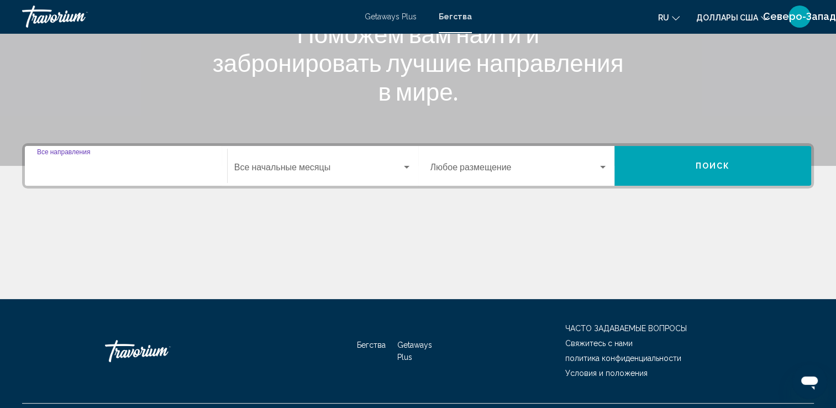
click at [55, 167] on input "Destination Все направления" at bounding box center [126, 170] width 178 height 10
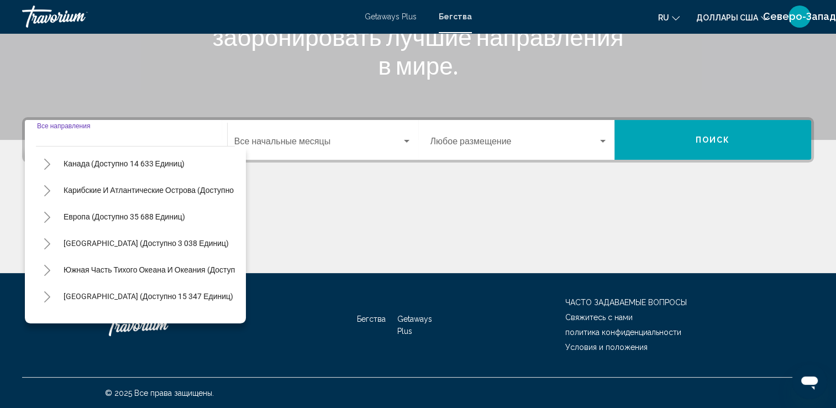
scroll to position [77, 0]
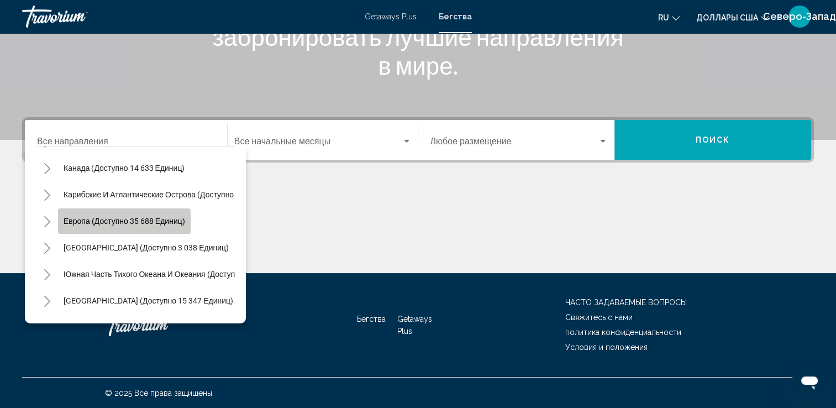
click at [128, 223] on span "Европа (доступно 35 688 единиц)" at bounding box center [125, 220] width 122 height 9
type input "**********"
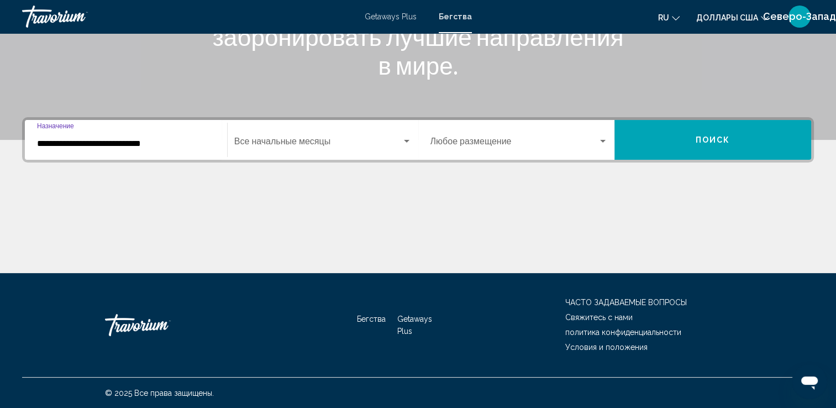
click at [403, 141] on div "Виджет поиска" at bounding box center [407, 141] width 10 height 9
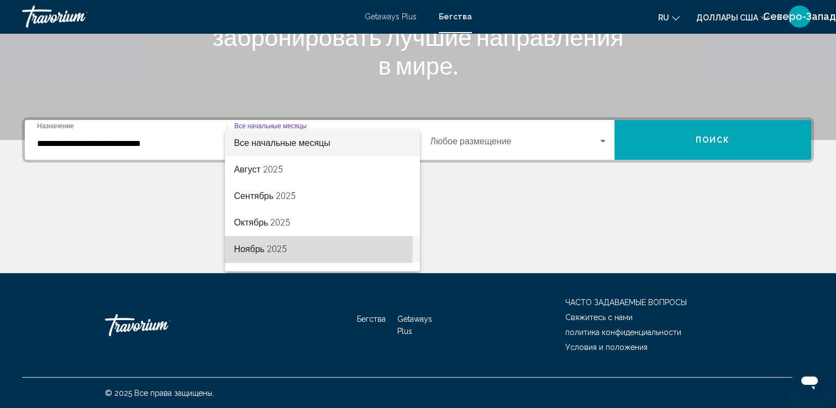
click at [258, 246] on font "Ноябрь 2025" at bounding box center [260, 249] width 53 height 10
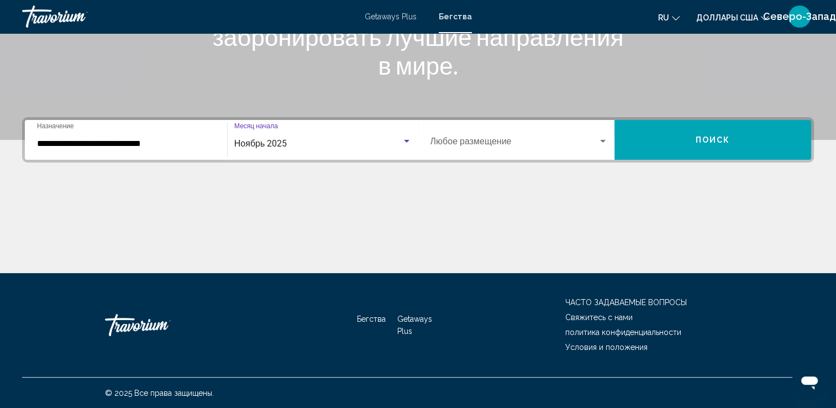
click at [603, 140] on div "Виджет поиска" at bounding box center [603, 141] width 6 height 3
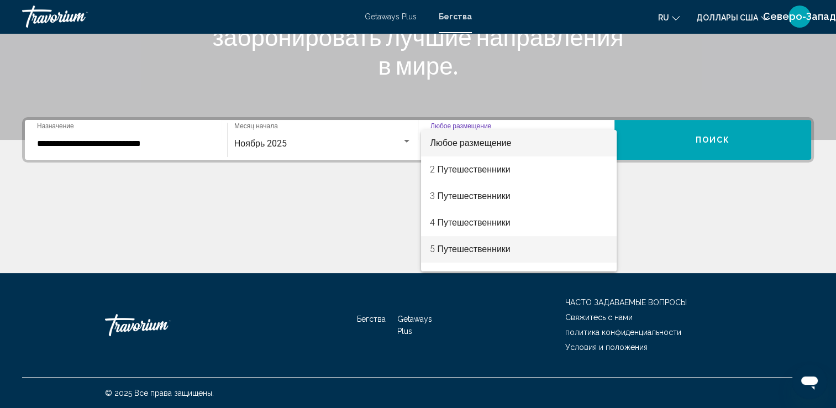
scroll to position [110, 0]
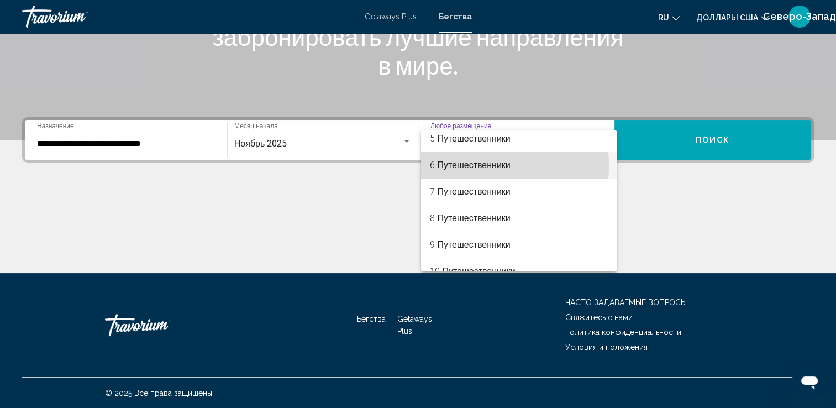
click at [446, 165] on font "6 Путешественники" at bounding box center [470, 165] width 80 height 10
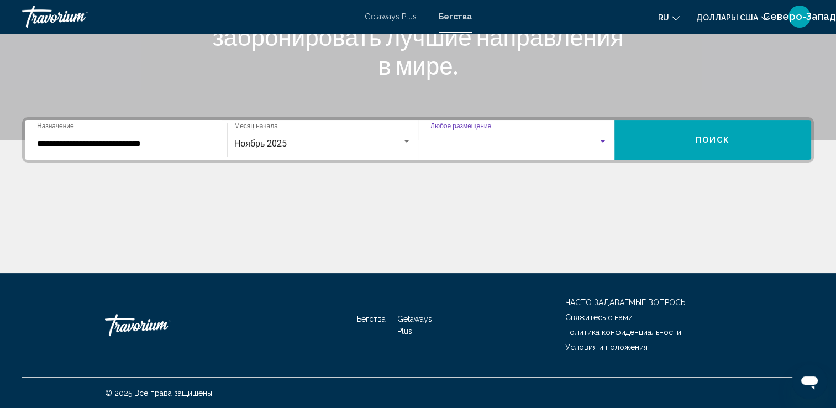
click at [446, 165] on div "**********" at bounding box center [418, 195] width 836 height 156
click at [720, 136] on span "Поиск" at bounding box center [712, 140] width 35 height 9
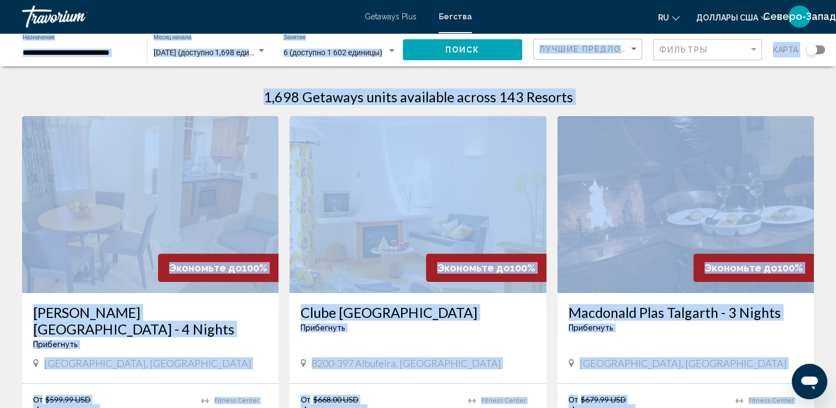
click at [639, 94] on div "1,698 Getaways units available across 143 Resorts" at bounding box center [417, 96] width 791 height 17
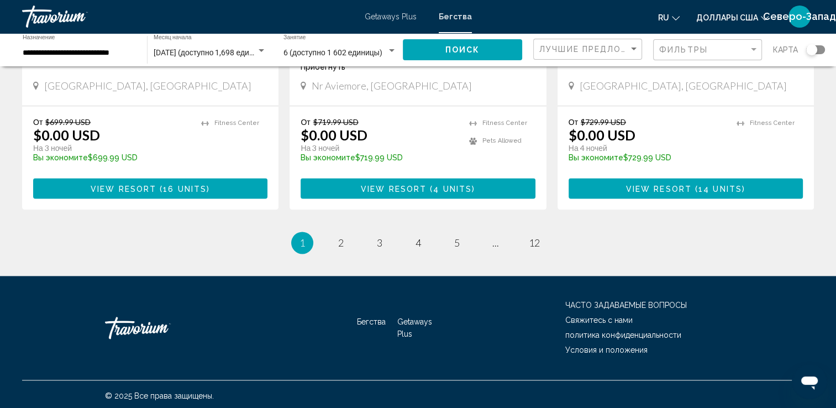
scroll to position [1424, 0]
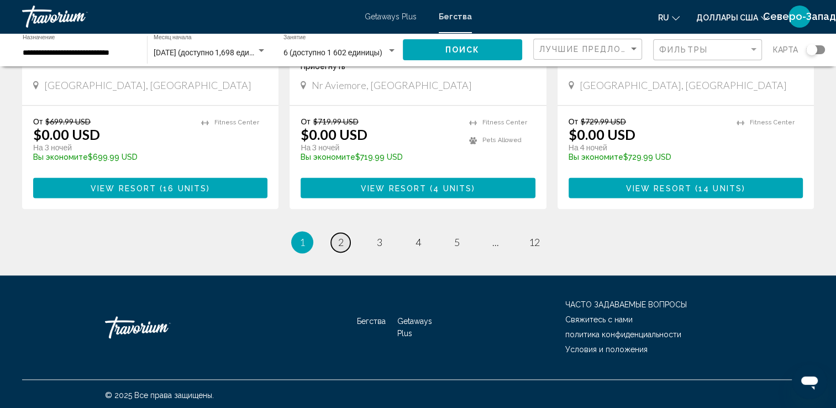
click at [341, 239] on span "2" at bounding box center [341, 242] width 6 height 12
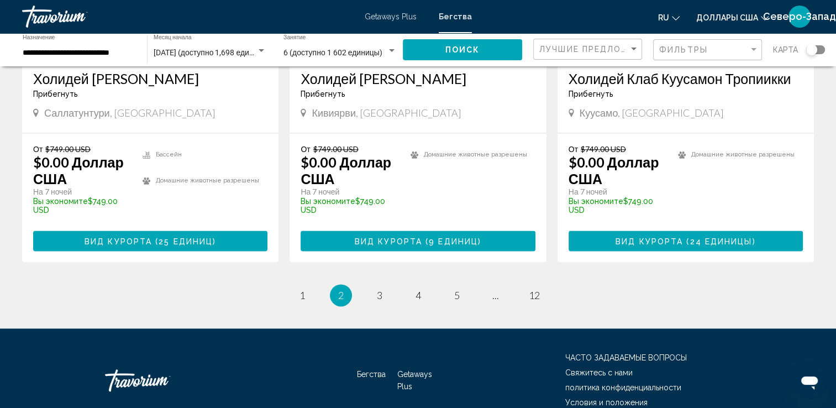
scroll to position [1440, 0]
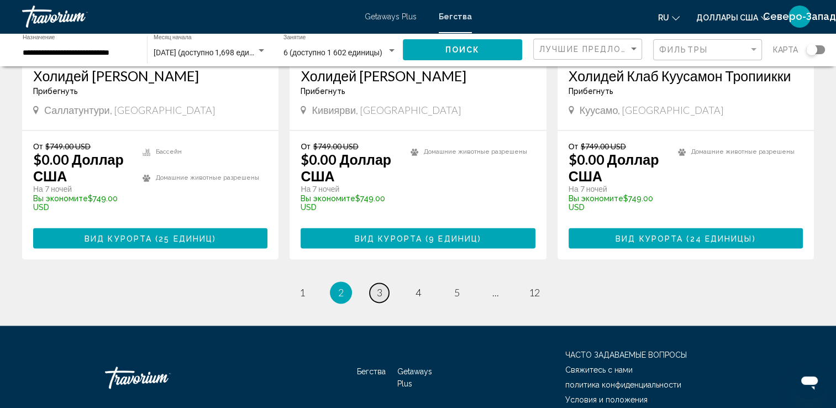
click at [377, 286] on span "3" at bounding box center [380, 292] width 6 height 12
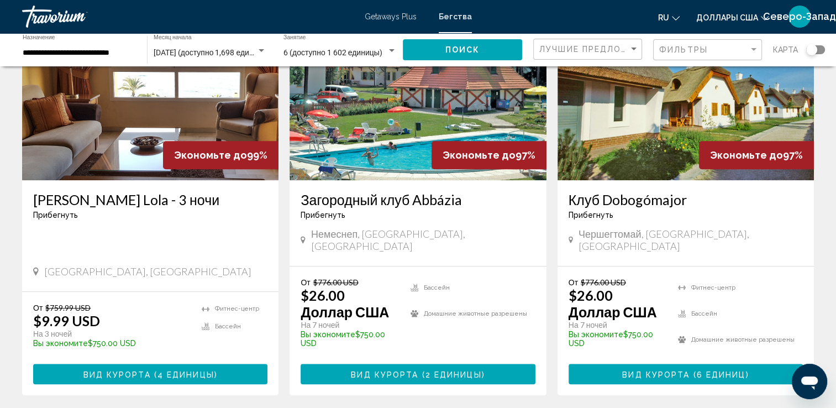
scroll to position [884, 0]
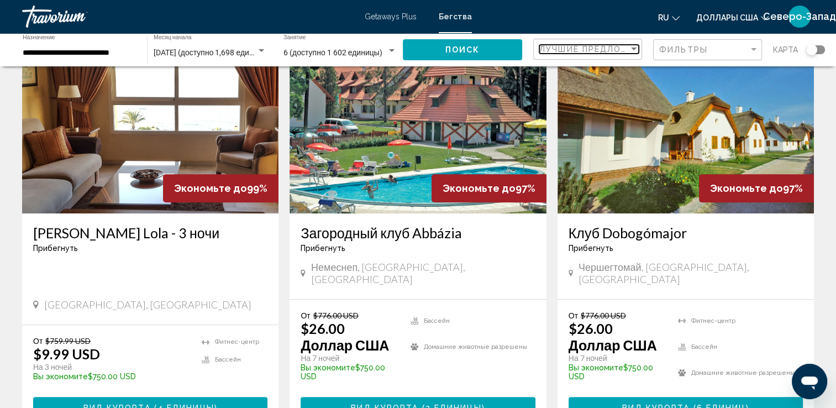
click at [632, 47] on div "Сортировать по" at bounding box center [634, 48] width 6 height 3
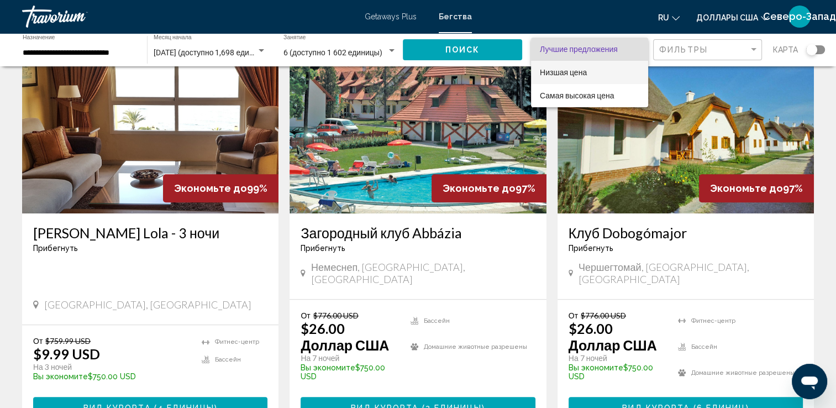
click at [575, 72] on span "Низшая цена" at bounding box center [563, 72] width 47 height 9
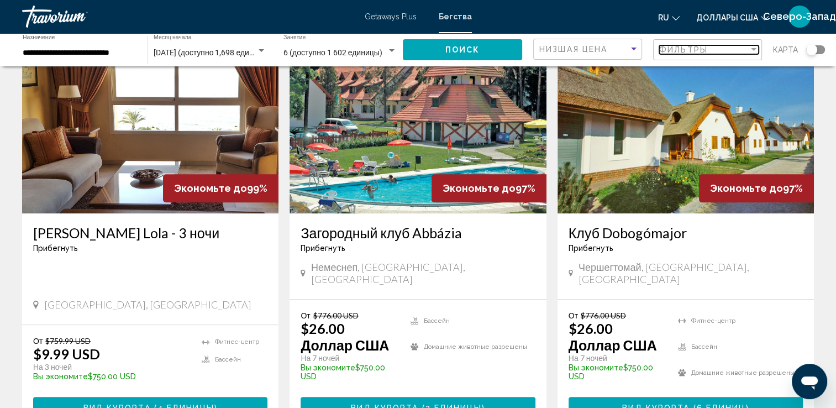
click at [752, 49] on div "Фильтр" at bounding box center [754, 49] width 6 height 3
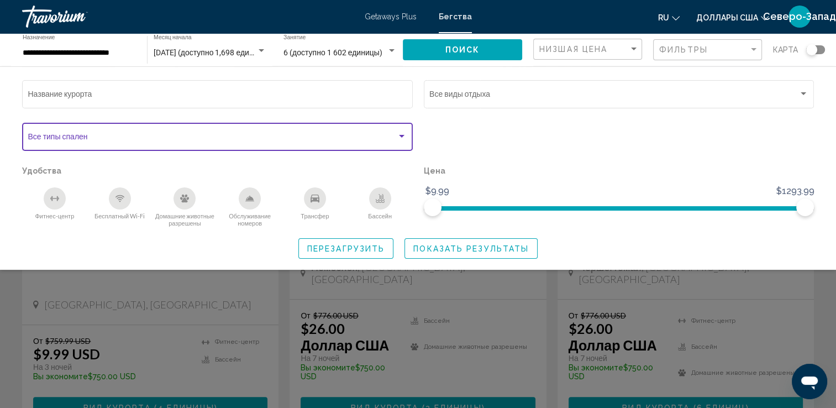
click at [400, 138] on div "Виджет поиска" at bounding box center [402, 136] width 10 height 9
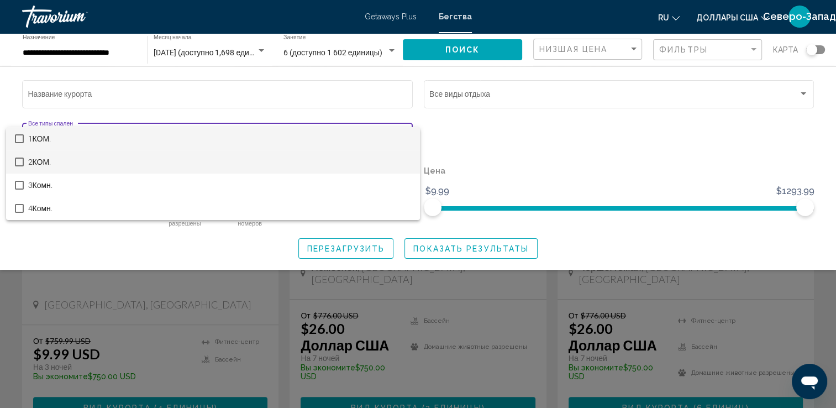
click at [17, 164] on mat-pseudo-checkbox at bounding box center [19, 161] width 9 height 9
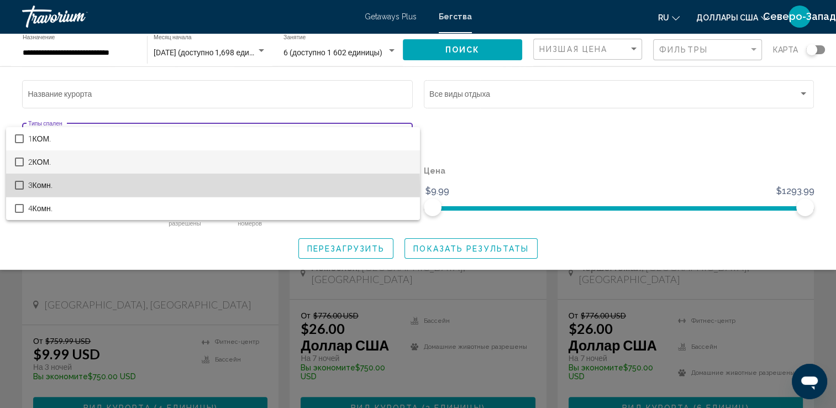
click at [20, 186] on mat-pseudo-checkbox at bounding box center [19, 185] width 9 height 9
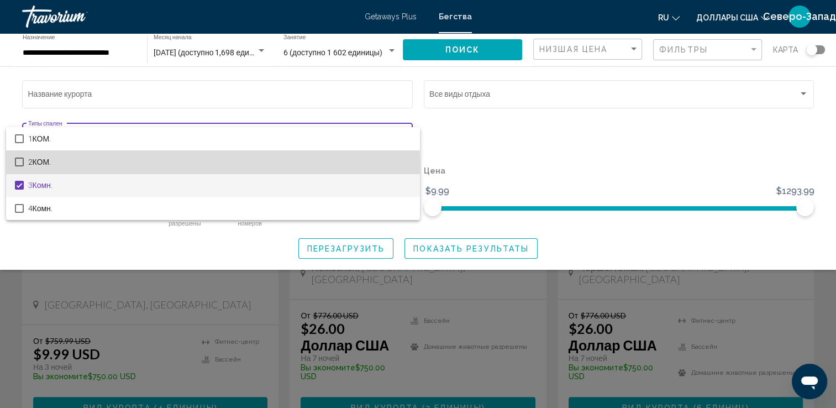
click at [18, 165] on mat-pseudo-checkbox at bounding box center [19, 161] width 9 height 9
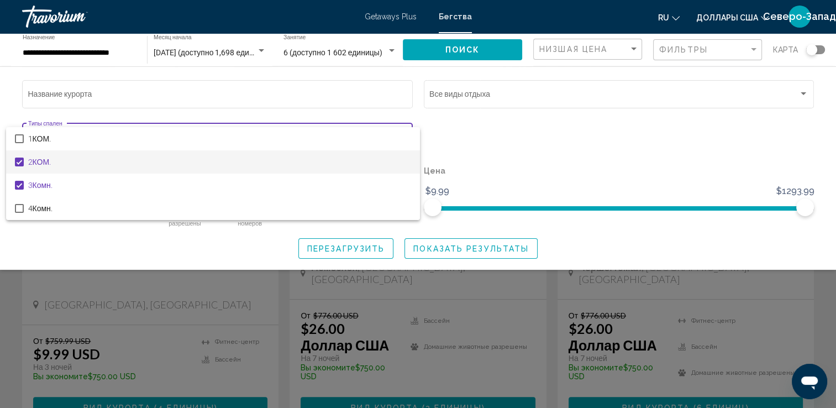
click at [446, 134] on div at bounding box center [418, 204] width 836 height 408
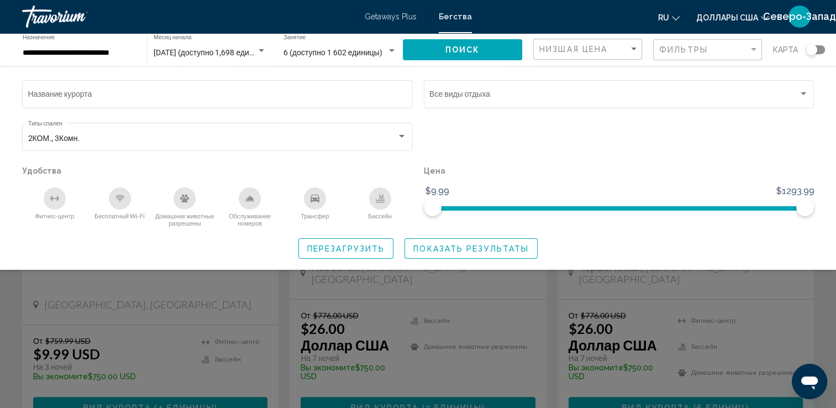
click at [367, 251] on span "Перезагрузить" at bounding box center [345, 248] width 77 height 9
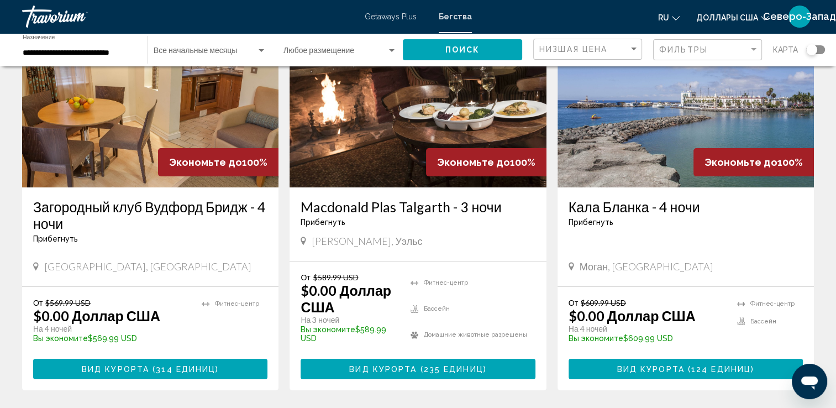
scroll to position [110, 0]
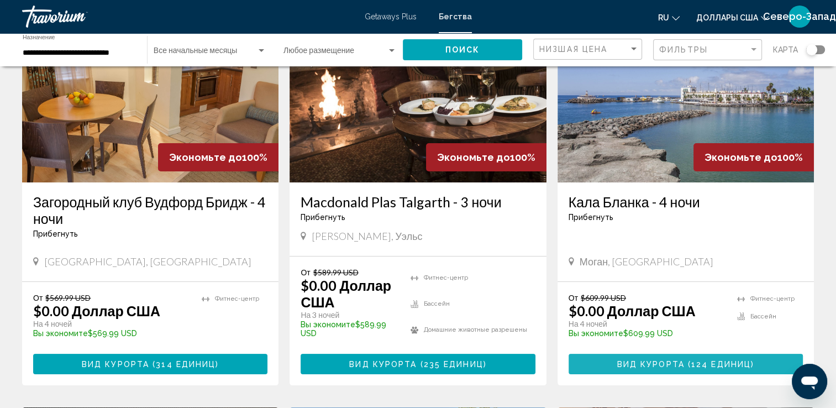
click at [689, 360] on span "( 124 единиц )" at bounding box center [719, 364] width 70 height 9
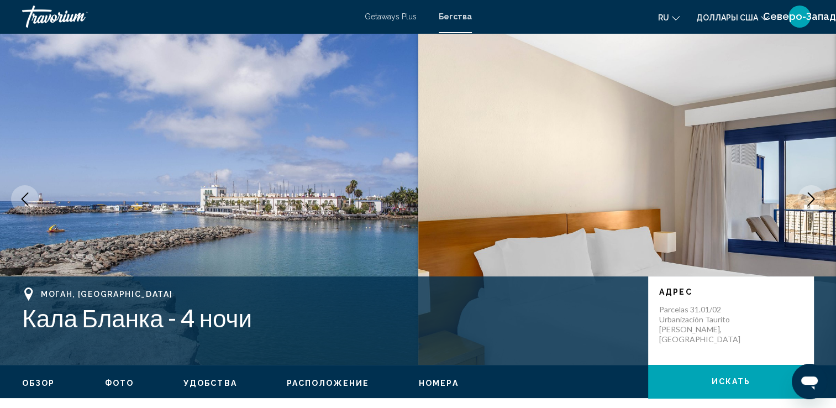
click at [778, 215] on img "Основное содержание" at bounding box center [627, 198] width 418 height 331
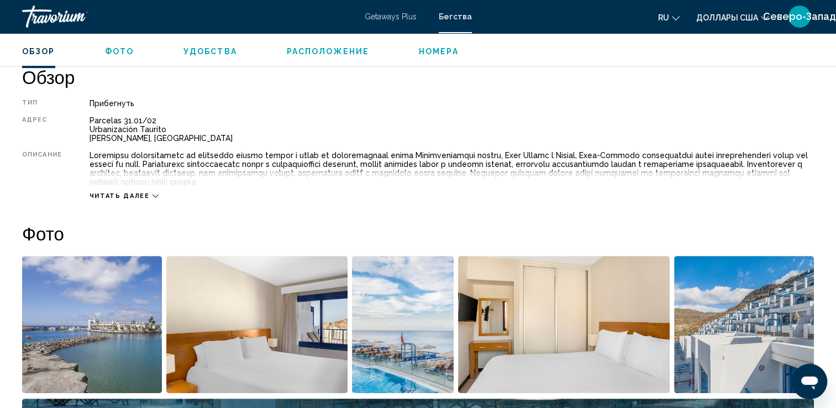
scroll to position [331, 0]
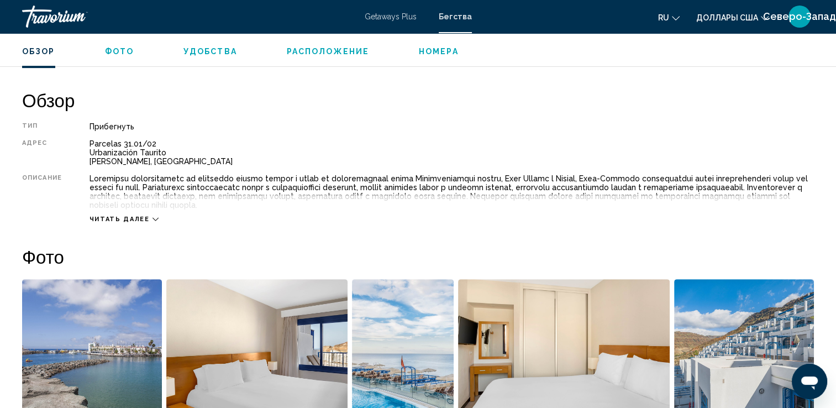
click at [124, 52] on span "Фото" at bounding box center [119, 51] width 29 height 9
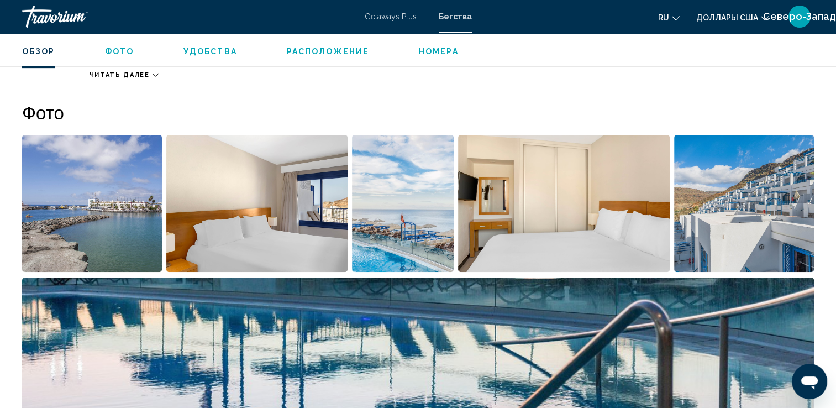
scroll to position [510, 0]
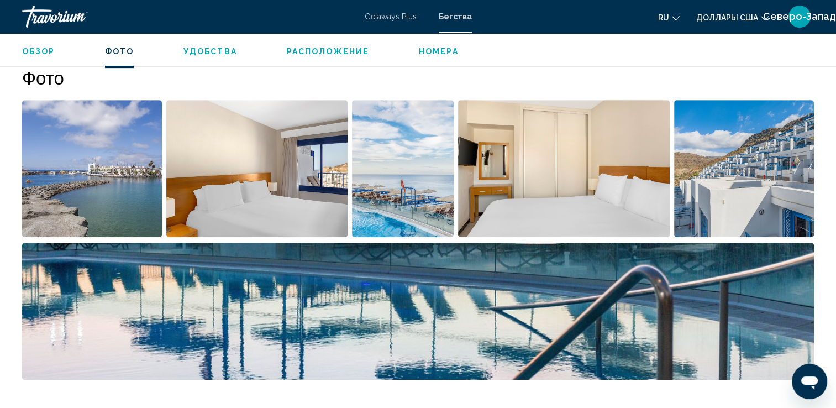
click at [763, 200] on img "Открыть полноэкранный слайдер изображений" at bounding box center [744, 168] width 140 height 137
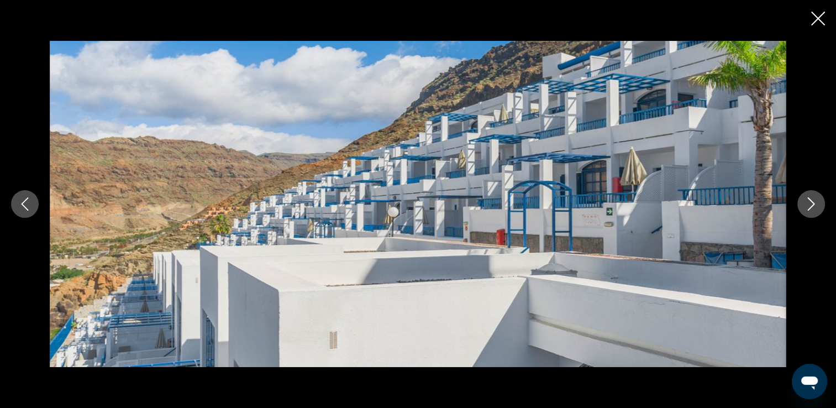
click at [806, 205] on icon "Следующее изображение" at bounding box center [810, 203] width 13 height 13
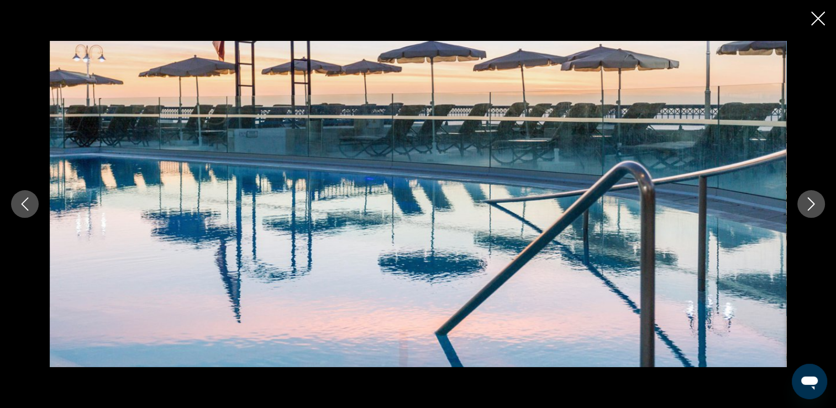
click at [806, 205] on icon "Следующее изображение" at bounding box center [810, 203] width 13 height 13
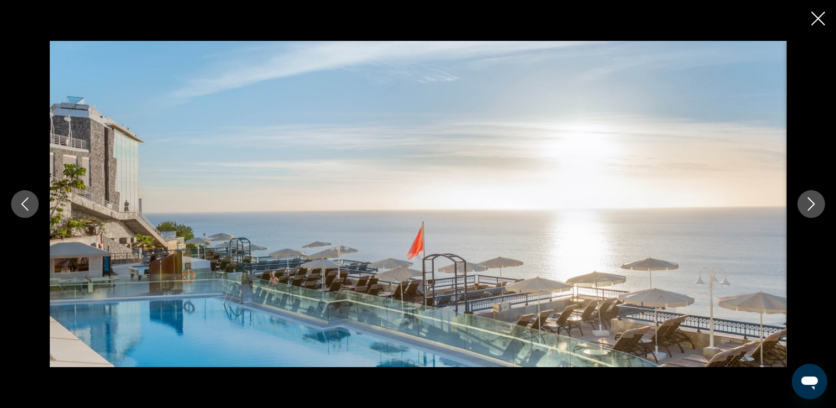
click at [806, 205] on icon "Следующее изображение" at bounding box center [810, 203] width 13 height 13
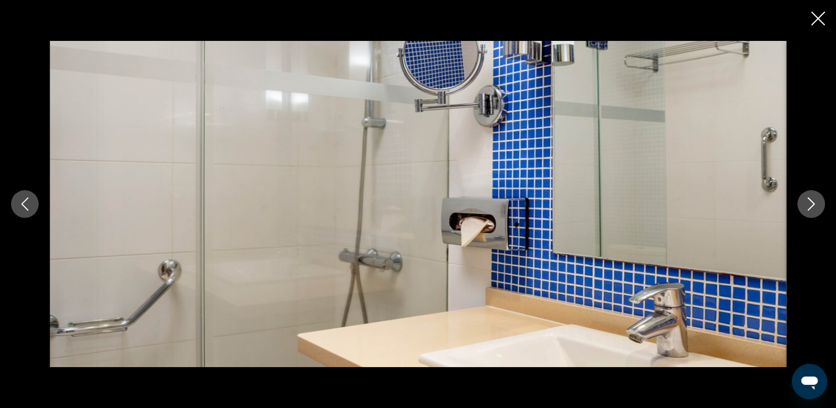
click at [806, 205] on icon "Следующее изображение" at bounding box center [810, 203] width 13 height 13
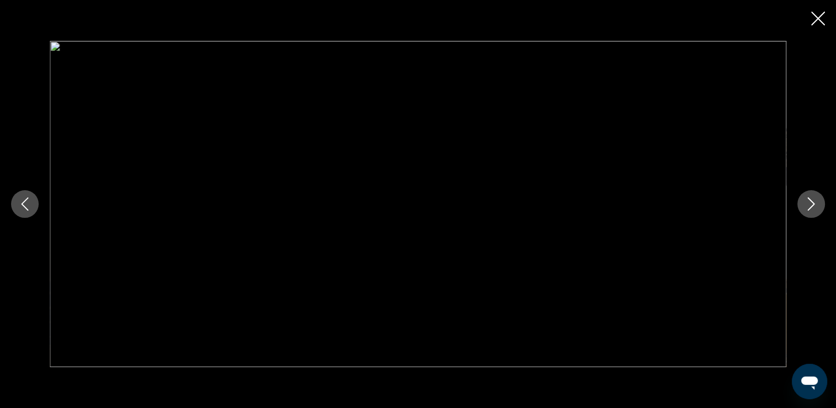
click at [810, 207] on icon "Следующее изображение" at bounding box center [810, 203] width 7 height 13
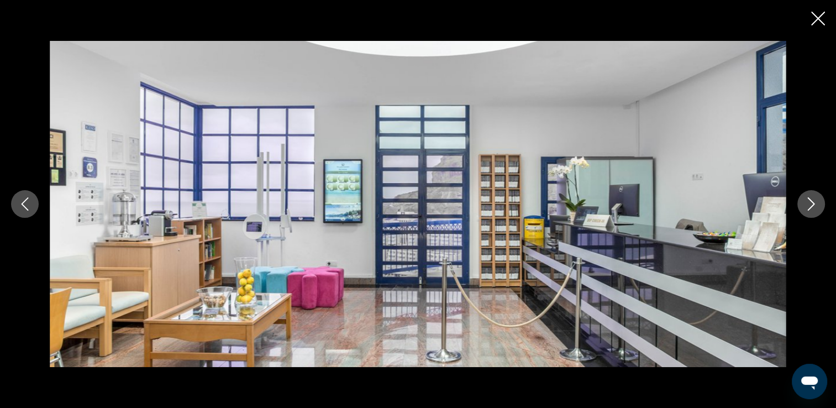
click at [810, 207] on icon "Следующее изображение" at bounding box center [810, 203] width 7 height 13
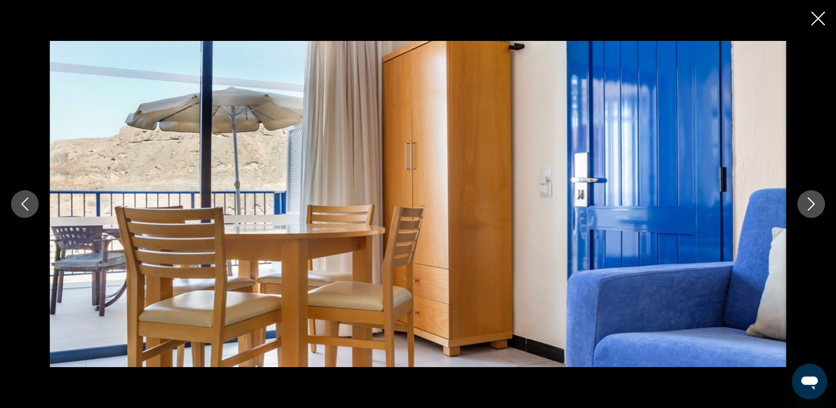
click at [810, 205] on icon "Следующее изображение" at bounding box center [810, 203] width 13 height 13
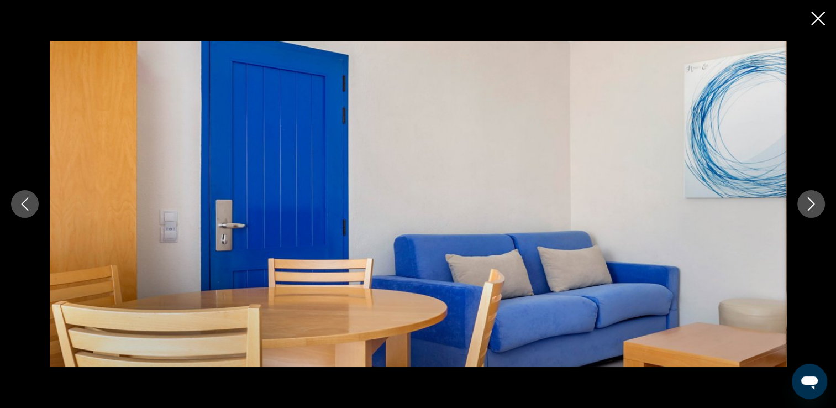
click at [810, 205] on icon "Следующее изображение" at bounding box center [810, 203] width 13 height 13
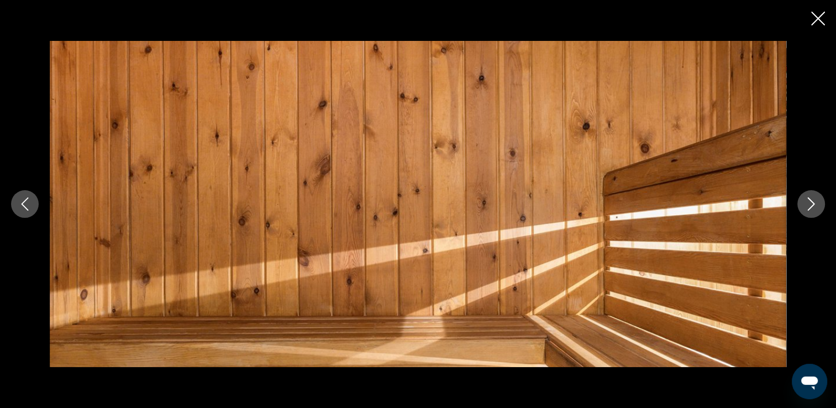
click at [810, 205] on icon "Следующее изображение" at bounding box center [810, 203] width 13 height 13
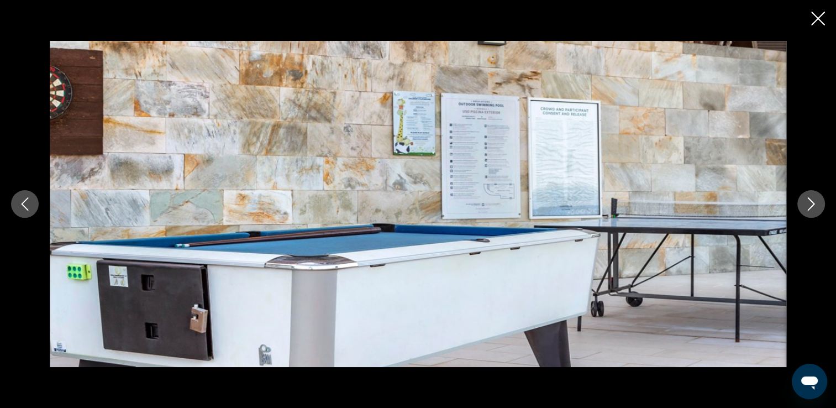
click at [810, 205] on icon "Следующее изображение" at bounding box center [810, 203] width 13 height 13
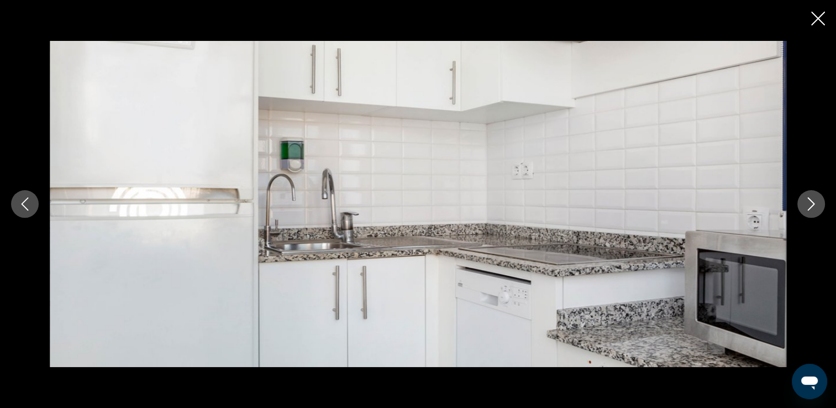
click at [810, 205] on icon "Следующее изображение" at bounding box center [810, 203] width 13 height 13
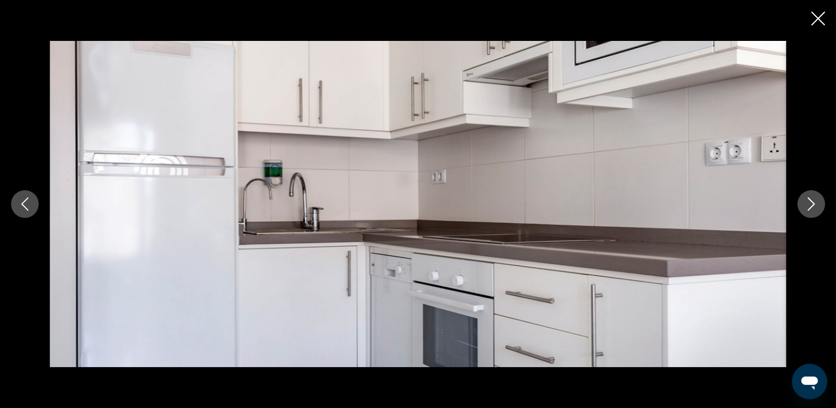
click at [810, 205] on icon "Следующее изображение" at bounding box center [810, 203] width 13 height 13
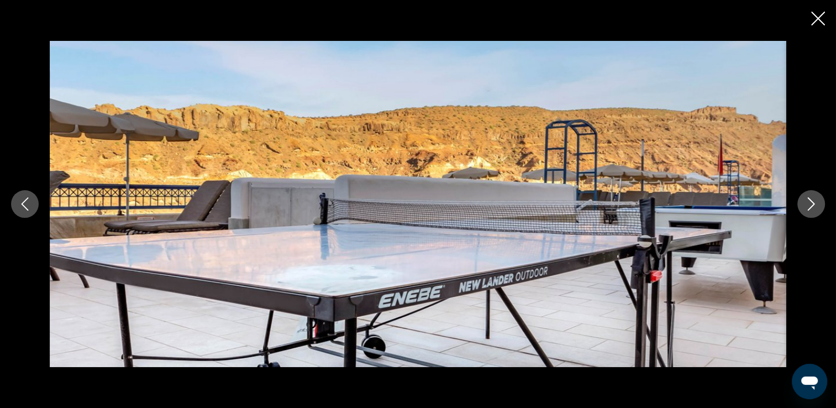
click at [810, 205] on icon "Следующее изображение" at bounding box center [810, 203] width 13 height 13
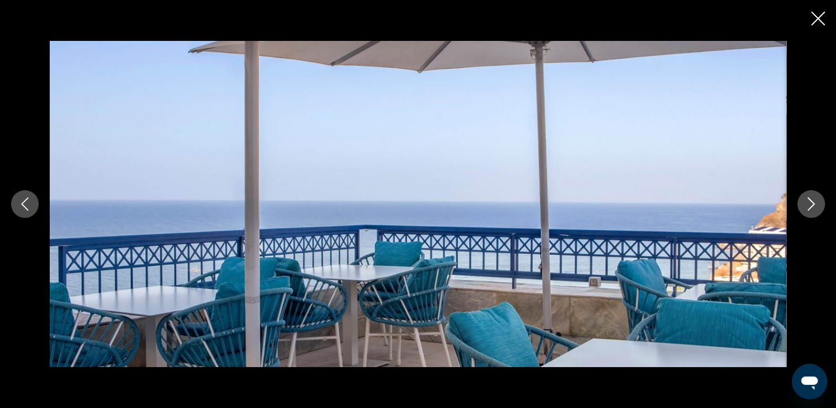
click at [810, 205] on icon "Следующее изображение" at bounding box center [810, 203] width 13 height 13
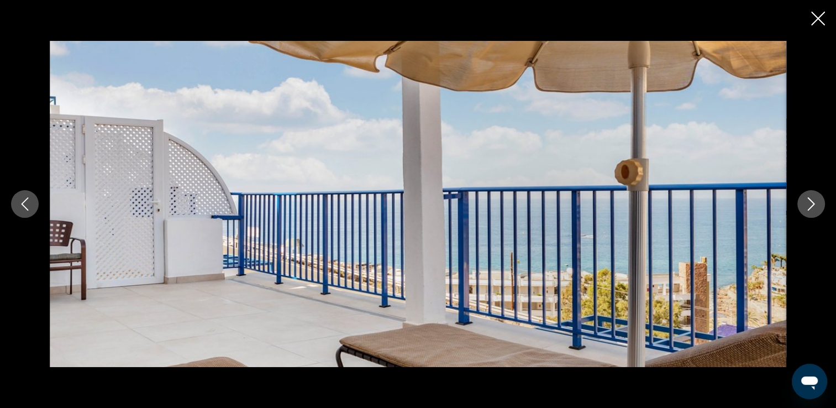
click at [810, 205] on icon "Следующее изображение" at bounding box center [810, 203] width 13 height 13
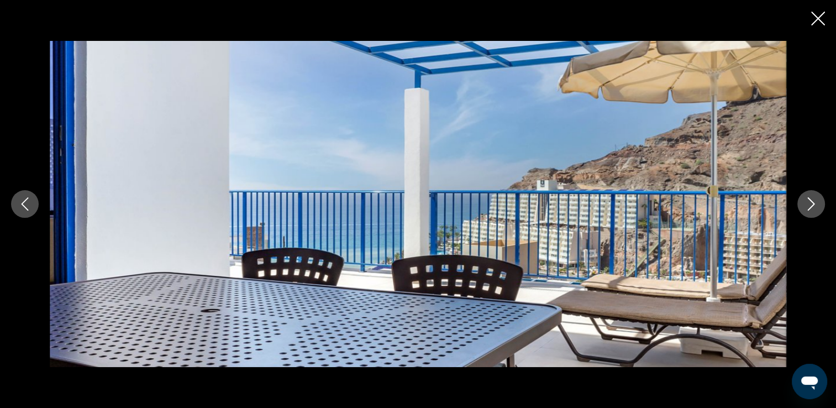
click at [810, 205] on icon "Следующее изображение" at bounding box center [810, 203] width 13 height 13
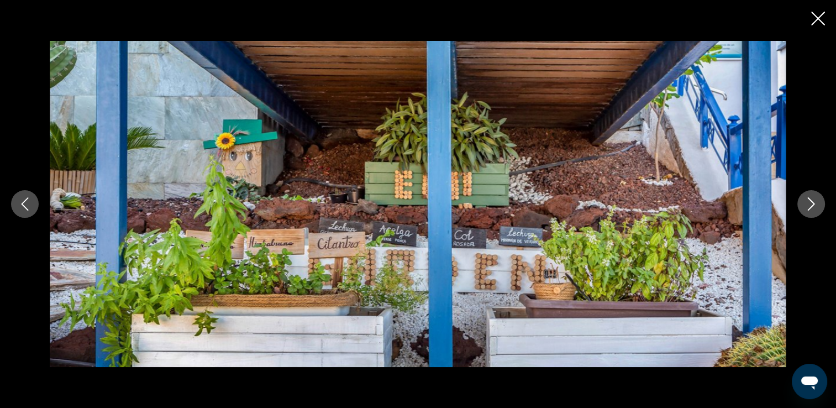
click at [810, 205] on icon "Следующее изображение" at bounding box center [810, 203] width 13 height 13
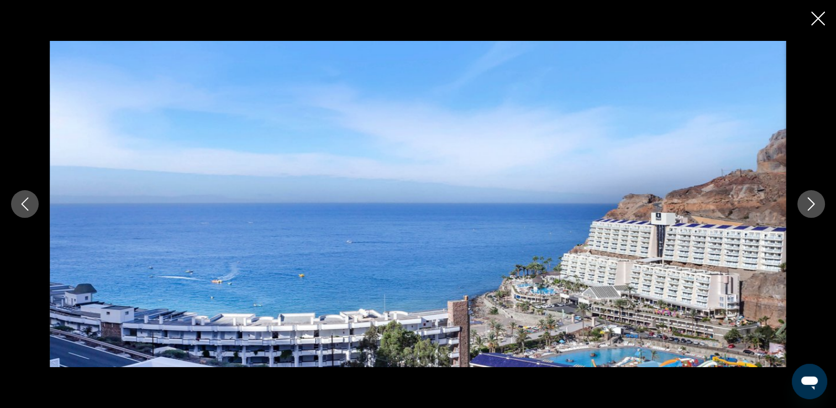
scroll to position [566, 0]
click at [820, 12] on icon "Закрыть слайд-шоу" at bounding box center [818, 19] width 14 height 14
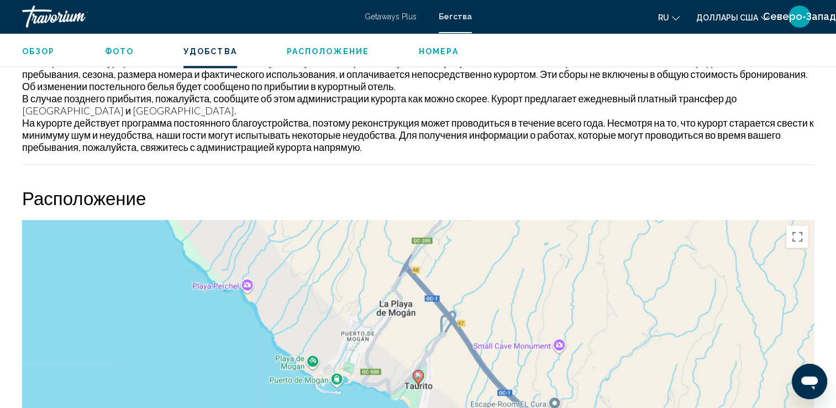
scroll to position [1615, 0]
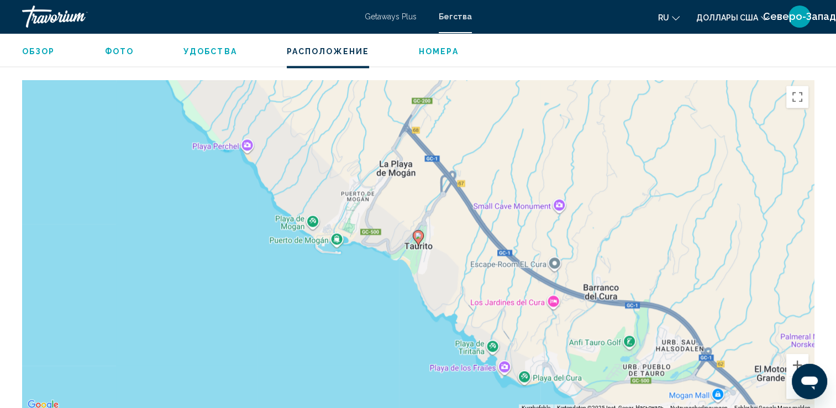
click at [411, 253] on div "Um den Modus zum Ziehen mit der Tastatur zu aktivieren, drückst du Alt + Eingab…" at bounding box center [417, 245] width 791 height 331
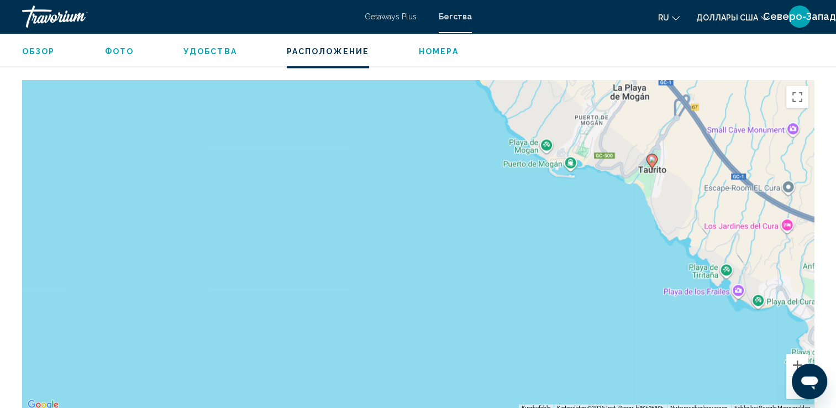
drag, startPoint x: 462, startPoint y: 233, endPoint x: 508, endPoint y: 193, distance: 61.5
click at [661, 163] on div "Um den Modus zum Ziehen mit der Tastatur zu aktivieren, drückst du Alt + Eingab…" at bounding box center [417, 245] width 791 height 331
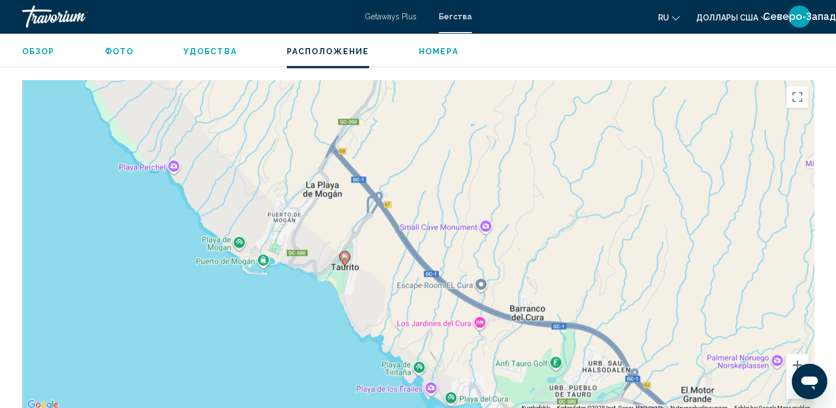
drag, startPoint x: 508, startPoint y: 193, endPoint x: 355, endPoint y: 258, distance: 166.5
click at [355, 258] on div "Um den Modus zum Ziehen mit der Tastatur zu aktivieren, drückst du Alt + Eingab…" at bounding box center [417, 245] width 791 height 331
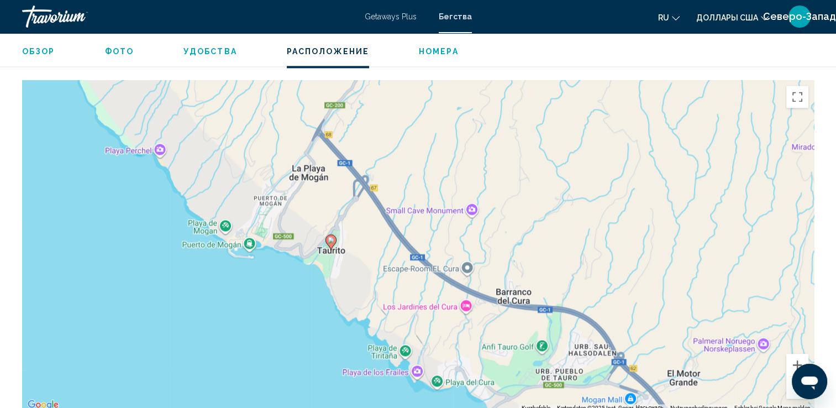
drag, startPoint x: 355, startPoint y: 257, endPoint x: 334, endPoint y: 231, distance: 34.2
click at [334, 231] on div "Um den Modus zum Ziehen mit der Tastatur zu aktivieren, drückst du Alt + Eingab…" at bounding box center [417, 245] width 791 height 331
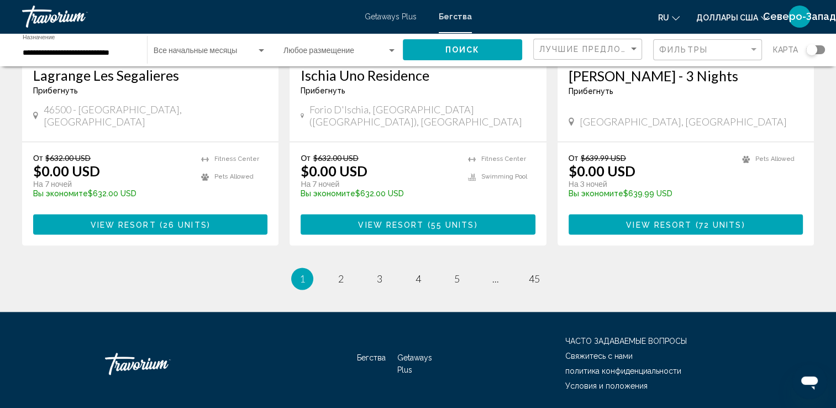
scroll to position [1424, 0]
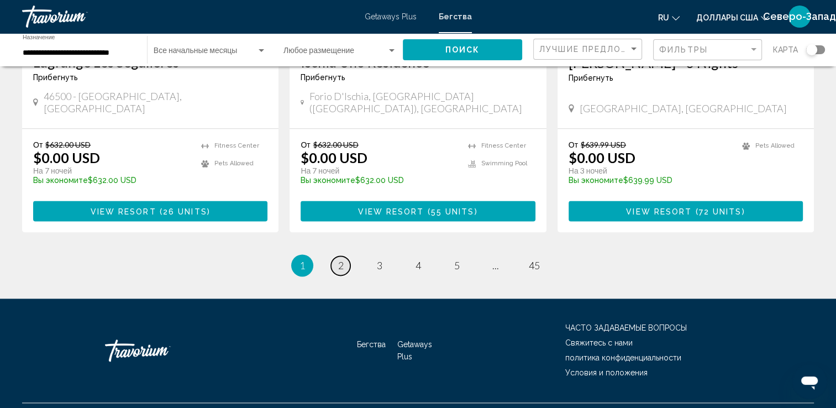
click at [341, 259] on span "2" at bounding box center [341, 265] width 6 height 12
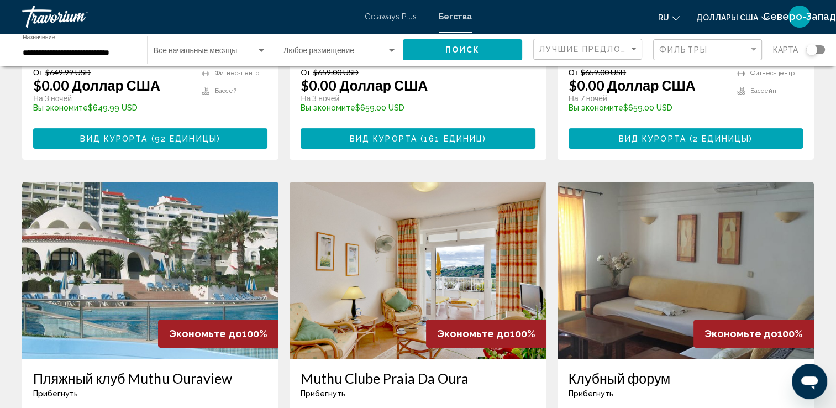
scroll to position [387, 0]
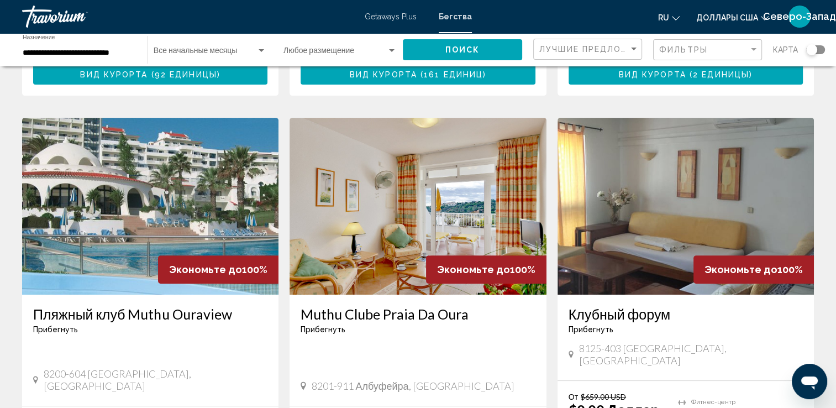
click at [783, 52] on span "карта" at bounding box center [785, 49] width 25 height 15
click at [834, 48] on div "**********" at bounding box center [418, 49] width 836 height 33
drag, startPoint x: 811, startPoint y: 50, endPoint x: 822, endPoint y: 49, distance: 10.6
click at [822, 49] on div "Виджет поиска" at bounding box center [815, 49] width 19 height 9
click at [821, 49] on div "Виджет поиска" at bounding box center [819, 49] width 11 height 11
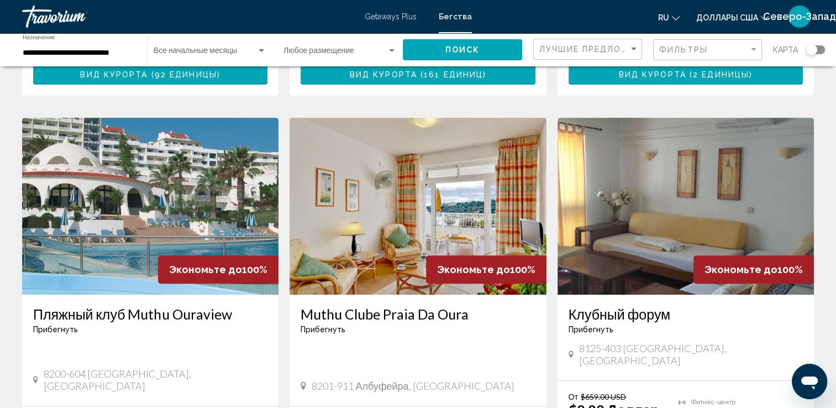
click at [819, 49] on div "Виджет поиска" at bounding box center [815, 49] width 19 height 9
click at [760, 15] on icon "Изменить валюту" at bounding box center [764, 18] width 8 height 8
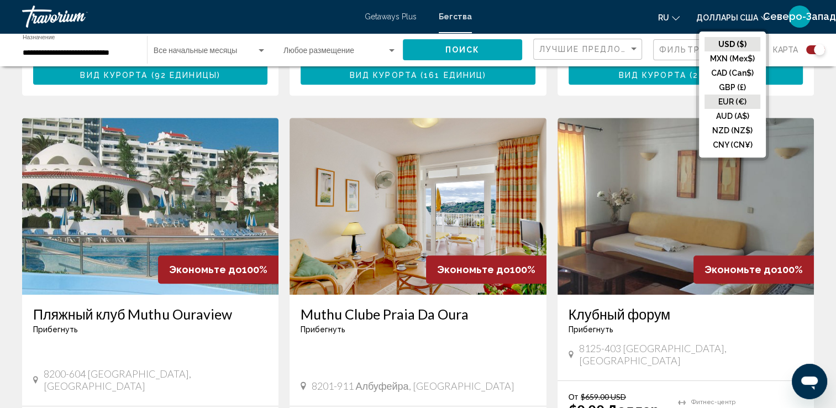
click at [736, 99] on button "EUR (€)" at bounding box center [732, 101] width 56 height 14
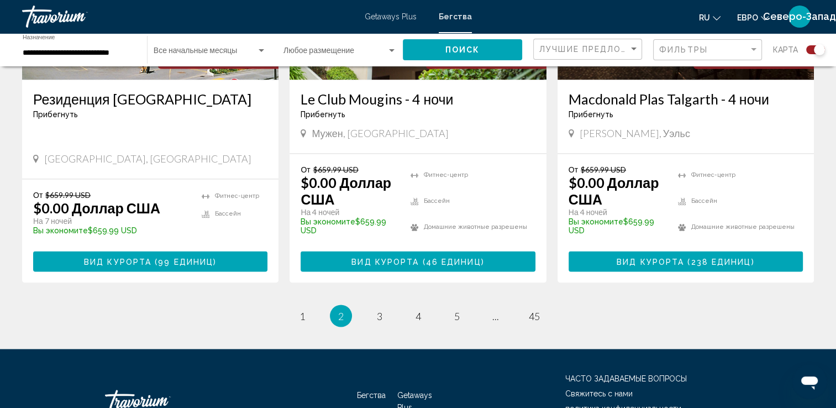
scroll to position [1783, 0]
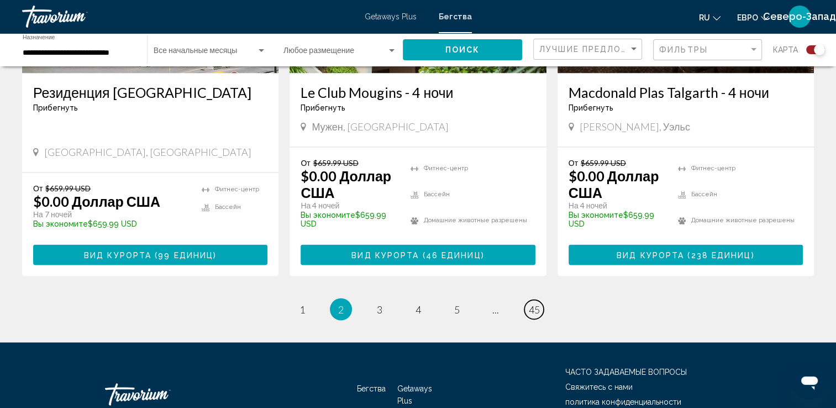
click at [531, 303] on span "45" at bounding box center [534, 309] width 11 height 12
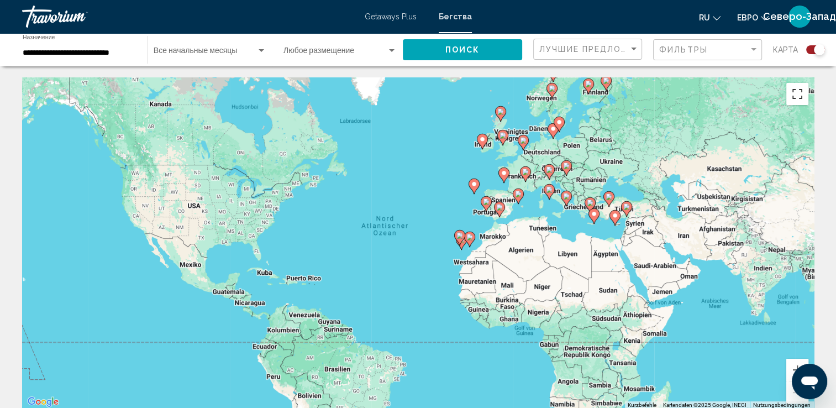
click at [795, 94] on button "Vollbildansicht ein/aus" at bounding box center [797, 94] width 22 height 22
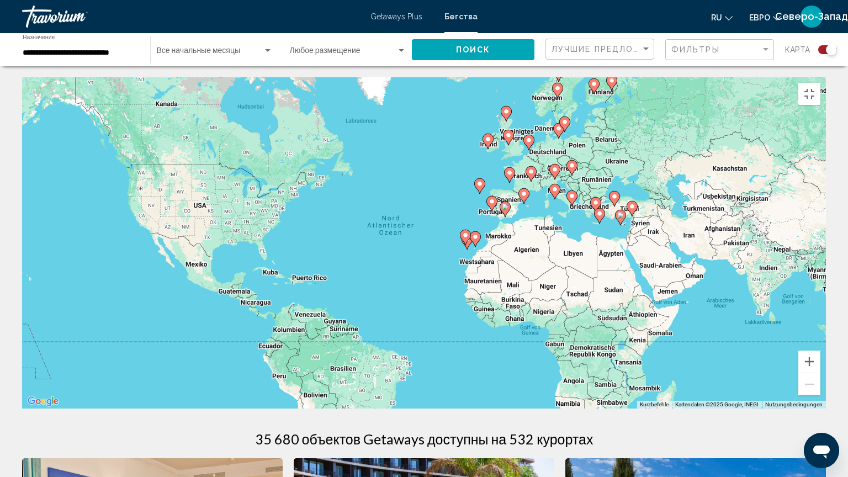
click at [568, 204] on div "Um den Modus zum Ziehen mit der Tastatur zu aktivieren, drückst du Alt + Eingab…" at bounding box center [424, 242] width 804 height 331
click at [821, 373] on button "Vergrößern" at bounding box center [810, 362] width 22 height 22
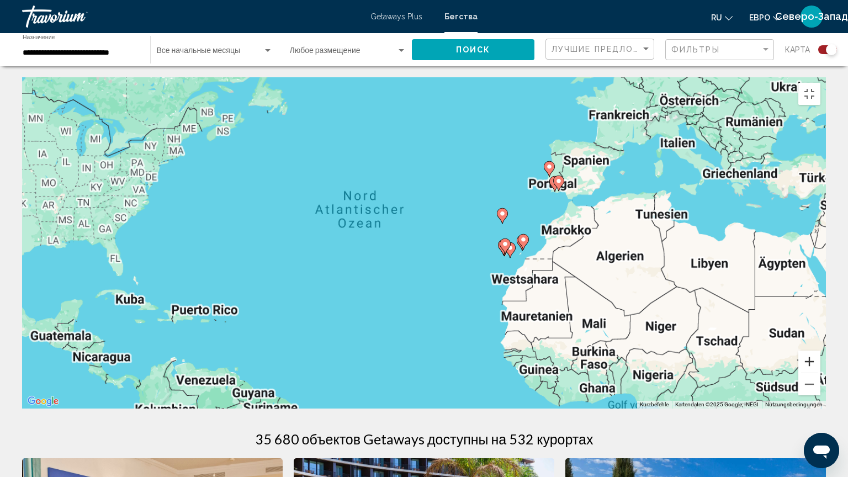
click at [821, 373] on button "Vergrößern" at bounding box center [810, 362] width 22 height 22
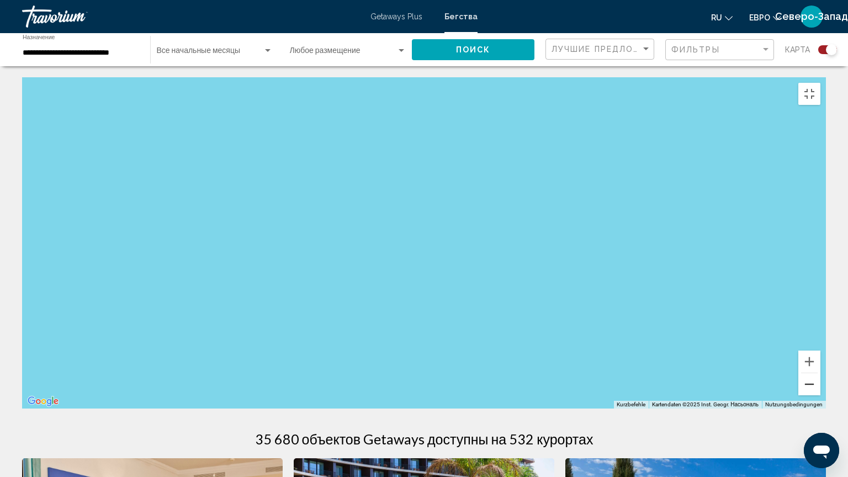
click at [821, 395] on button "Веркляйнерн" at bounding box center [810, 384] width 22 height 22
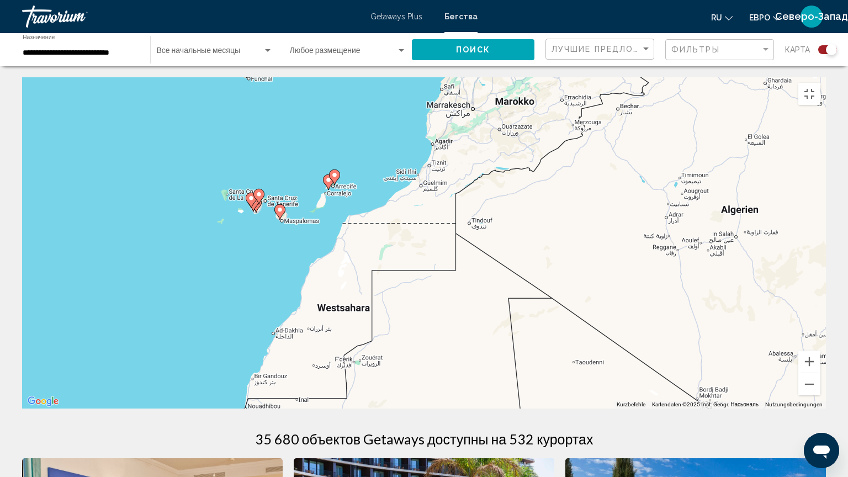
drag, startPoint x: 714, startPoint y: 324, endPoint x: 243, endPoint y: 242, distance: 478.2
click at [243, 242] on div "Um den Modus zum Ziehen mit der Tastatur zu aktivieren, drückst du Alt + Eingab…" at bounding box center [424, 242] width 804 height 331
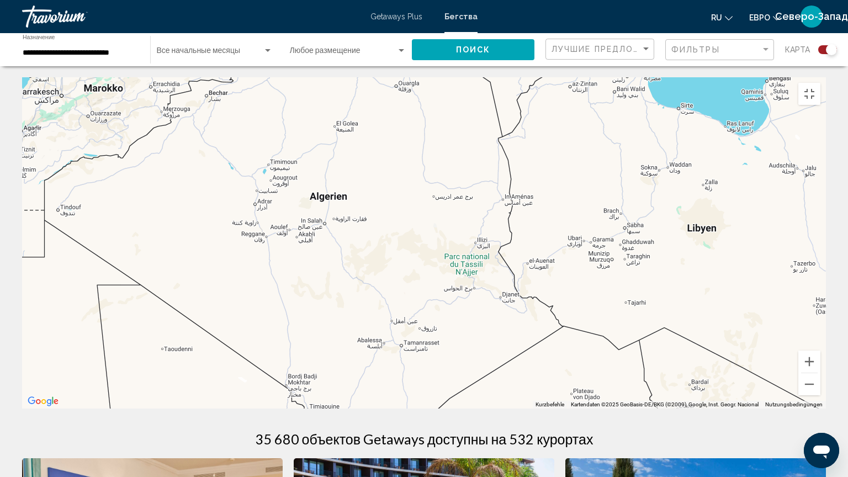
drag, startPoint x: 656, startPoint y: 356, endPoint x: 256, endPoint y: 347, distance: 399.9
click at [256, 347] on div "Um den Modus zum Ziehen mit der Tastatur zu aktivieren, drückst du Alt + Eingab…" at bounding box center [424, 242] width 804 height 331
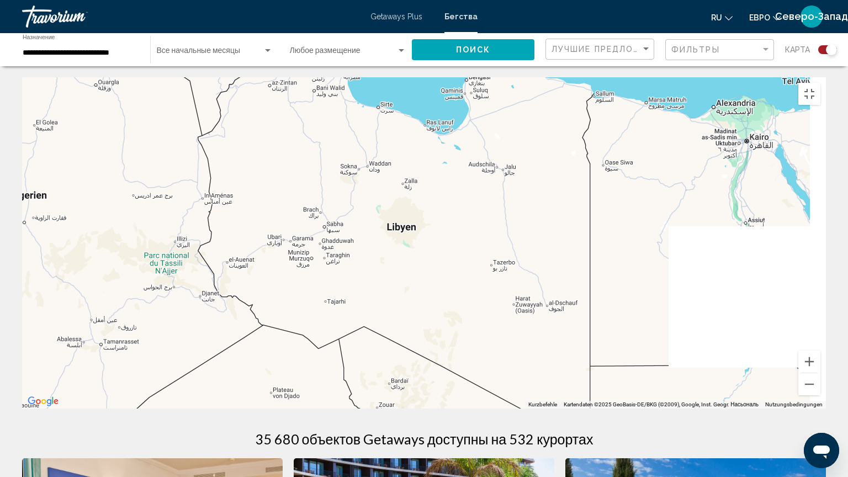
drag, startPoint x: 704, startPoint y: 289, endPoint x: 284, endPoint y: 288, distance: 419.2
click at [281, 287] on div "Um den Modus zum Ziehen mit der Tastatur zu aktivieren, drückst du Alt + Eingab…" at bounding box center [424, 242] width 804 height 331
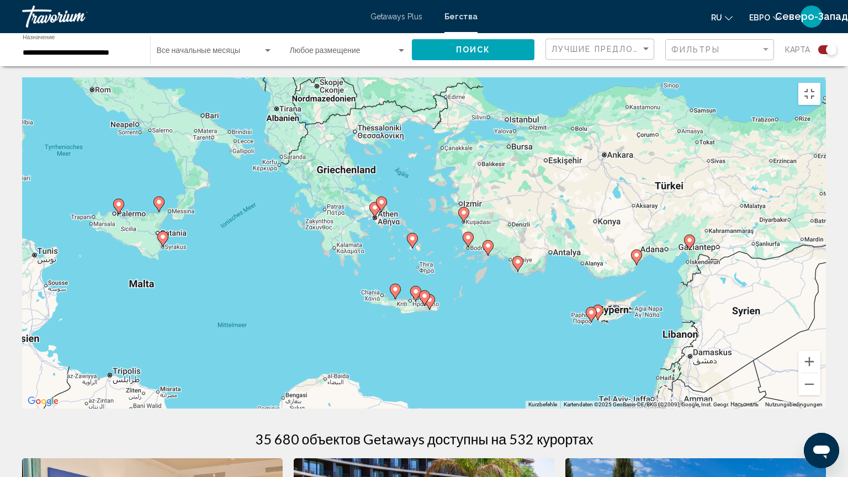
drag, startPoint x: 680, startPoint y: 120, endPoint x: 743, endPoint y: 391, distance: 278.3
click at [734, 390] on div "Um den Modus zum Ziehen mit der Tastatur zu aktivieren, drückst du Alt + Eingab…" at bounding box center [424, 242] width 804 height 331
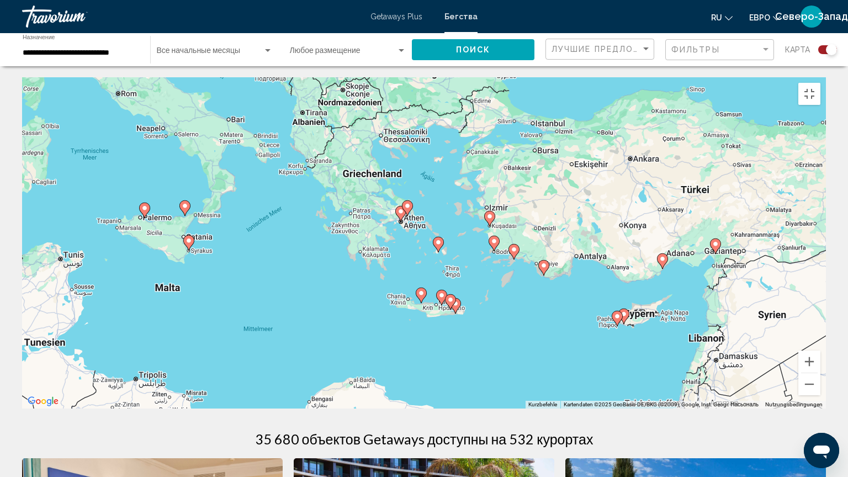
click at [745, 392] on div "Um den Modus zum Ziehen mit der Tastatur zu aktivieren, drückst du Alt + Eingab…" at bounding box center [424, 242] width 804 height 331
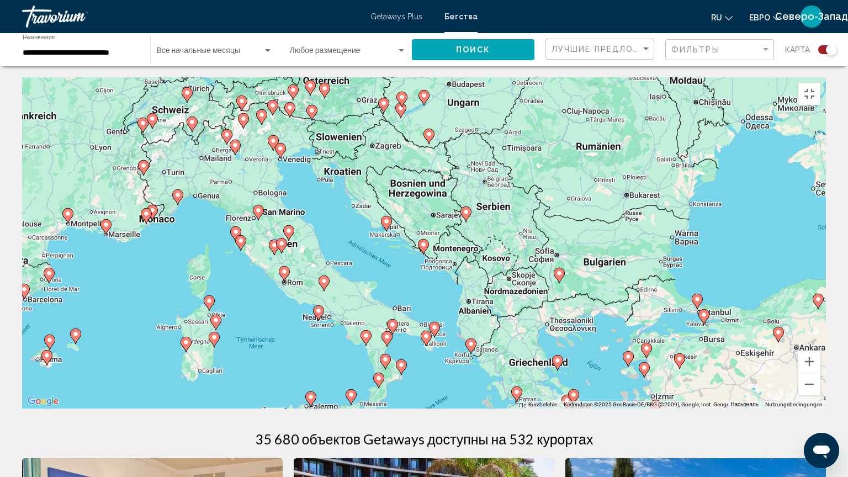
drag, startPoint x: 480, startPoint y: 167, endPoint x: 658, endPoint y: 339, distance: 248.0
click at [643, 338] on div "Um den Modus zum Ziehen mit der Tastatur zu aktivieren, drückst du Alt + Eingab…" at bounding box center [424, 242] width 804 height 331
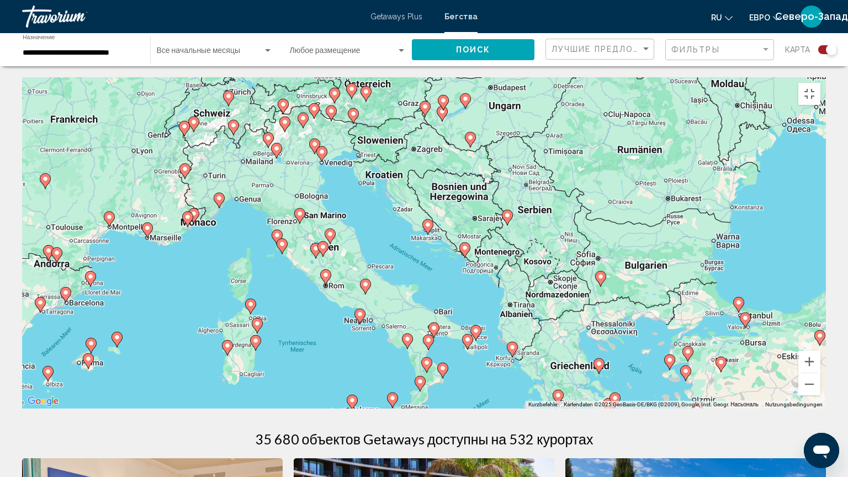
drag, startPoint x: 658, startPoint y: 339, endPoint x: 682, endPoint y: 342, distance: 23.4
click at [682, 342] on div "Um den Modus zum Ziehen mit der Tastatur zu aktivieren, drückst du Alt + Eingab…" at bounding box center [424, 242] width 804 height 331
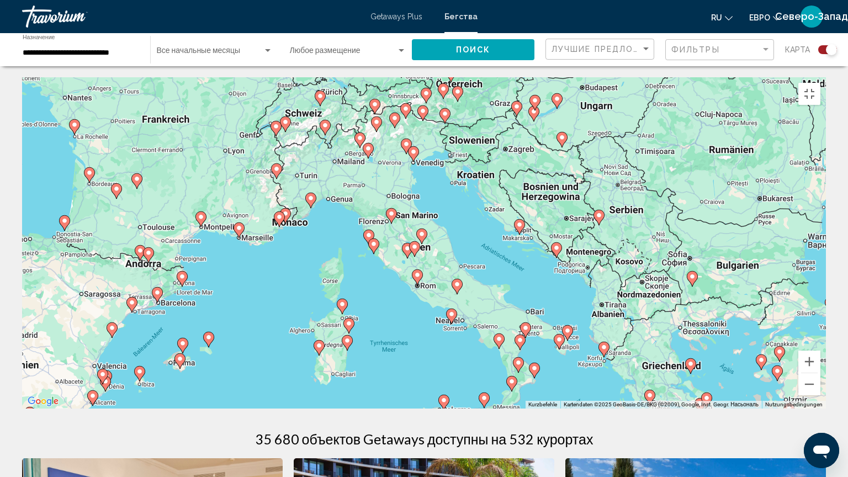
drag, startPoint x: 356, startPoint y: 157, endPoint x: 457, endPoint y: 146, distance: 102.2
click at [457, 146] on div "Um den Modus zum Ziehen mit der Tastatur zu aktivieren, drückst du Alt + Eingab…" at bounding box center [424, 242] width 804 height 331
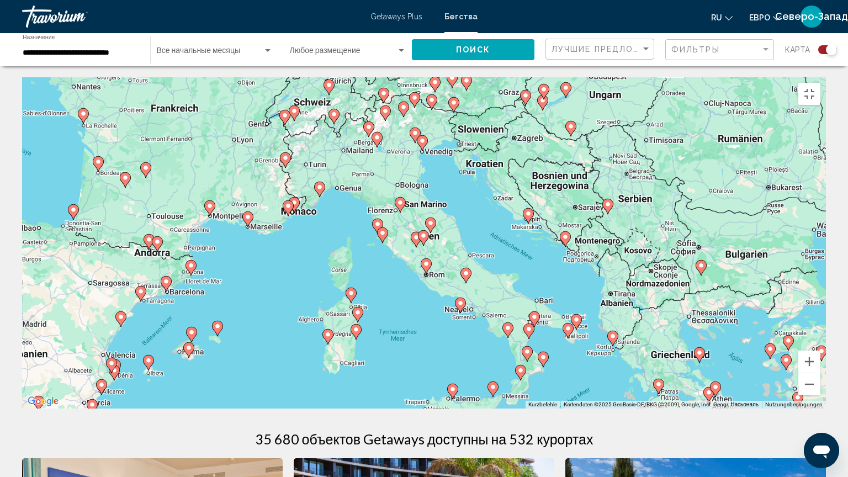
click at [457, 146] on div "Um den Modus zum Ziehen mit der Tastatur zu aktivieren, drückst du Alt + Eingab…" at bounding box center [424, 242] width 804 height 331
click at [292, 207] on gmp-advanced-marker "Основное содержание" at bounding box center [288, 207] width 11 height 17
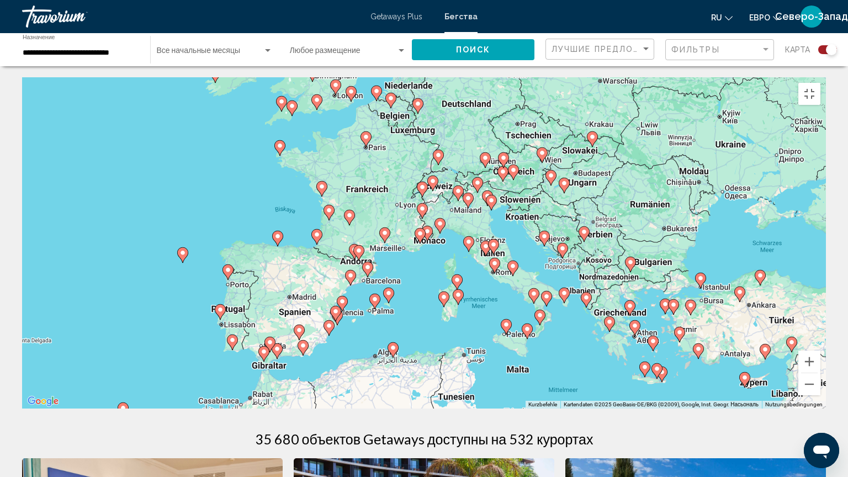
click at [420, 230] on image "Основное содержание" at bounding box center [420, 233] width 7 height 7
type input "**********"
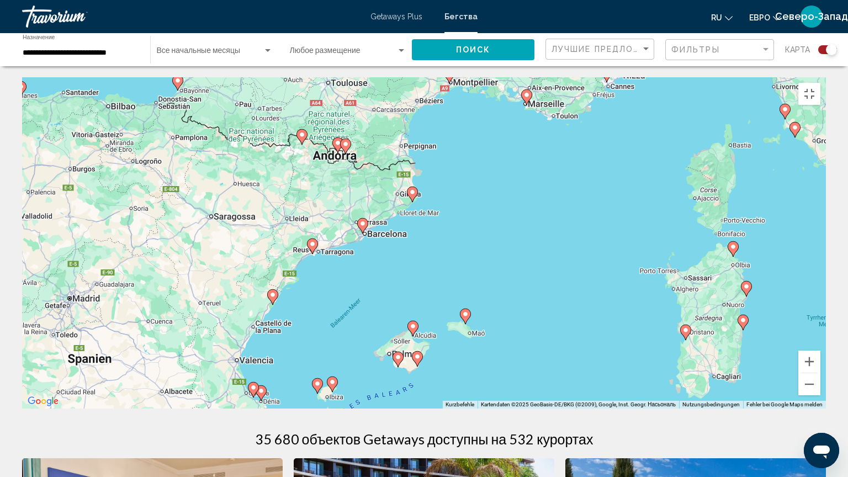
drag, startPoint x: 298, startPoint y: 256, endPoint x: 482, endPoint y: 94, distance: 244.9
click at [482, 94] on div "Um den Modus zum Ziehen mit der Tastatur zu aktivieren, drückst du Alt + Eingab…" at bounding box center [424, 242] width 804 height 331
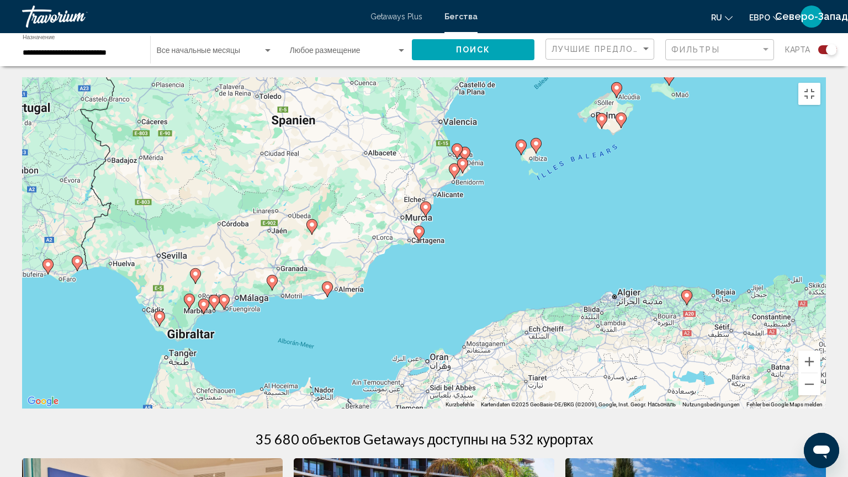
drag, startPoint x: 253, startPoint y: 336, endPoint x: 455, endPoint y: 104, distance: 307.3
click at [460, 95] on div "Um den Modus zum Ziehen mit der Tastatur zu aktivieren, drückst du Alt + Eingab…" at bounding box center [424, 242] width 804 height 331
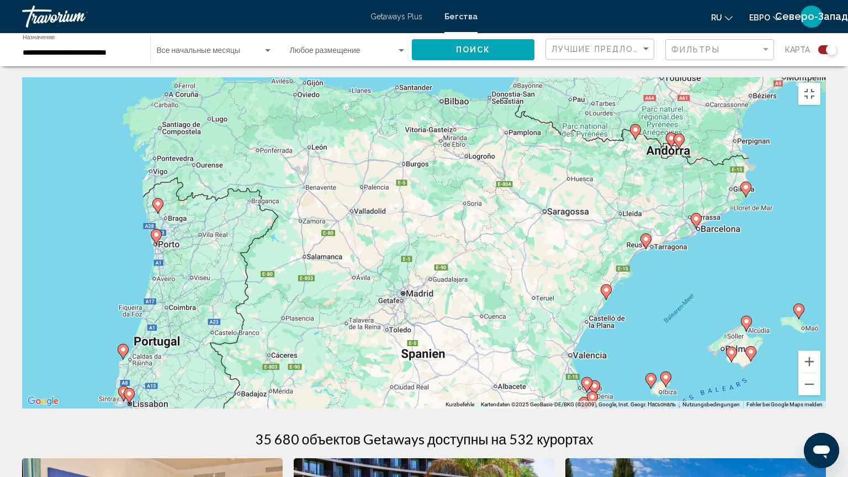
drag, startPoint x: 168, startPoint y: 219, endPoint x: 264, endPoint y: 422, distance: 224.8
click at [264, 407] on div "Um den Modus zum Ziehen mit der Tastatur zu aktivieren, drückst du Alt + Eingab…" at bounding box center [424, 242] width 804 height 331
click at [263, 407] on div "Um den Modus zum Ziehen mit der Tastatur zu aktivieren, drückst du Alt + Eingab…" at bounding box center [424, 242] width 804 height 331
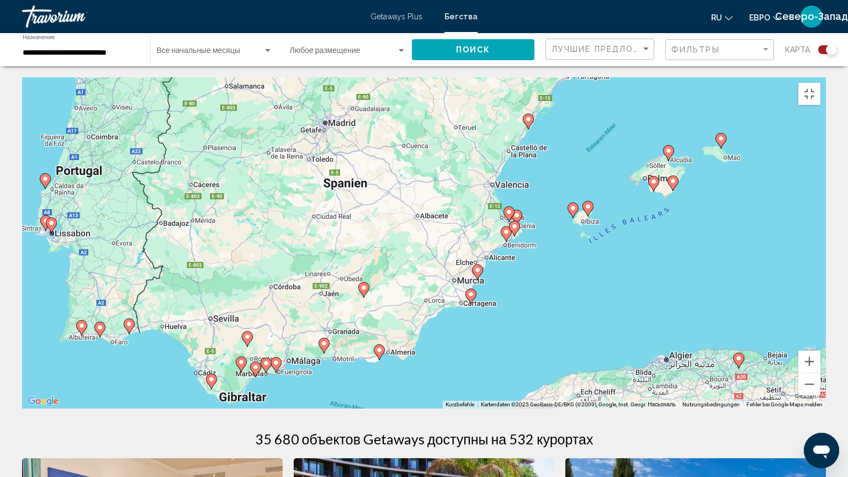
drag, startPoint x: 538, startPoint y: 366, endPoint x: 471, endPoint y: 207, distance: 173.5
click at [472, 209] on div "Um den Modus zum Ziehen mit der Tastatur zu aktivieren, drückst du Alt + Eingab…" at bounding box center [424, 242] width 804 height 331
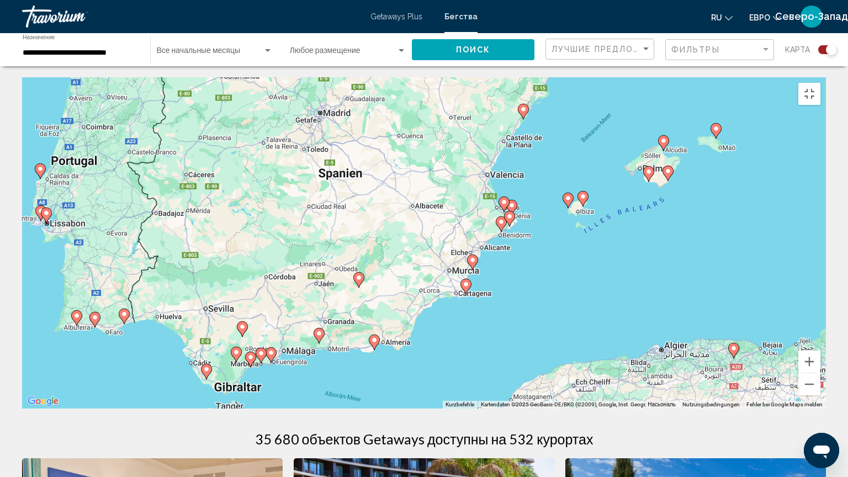
click at [566, 125] on div "Um den Modus zum Ziehen mit der Tastatur zu aktivieren, drückst du Alt + Eingab…" at bounding box center [424, 242] width 804 height 331
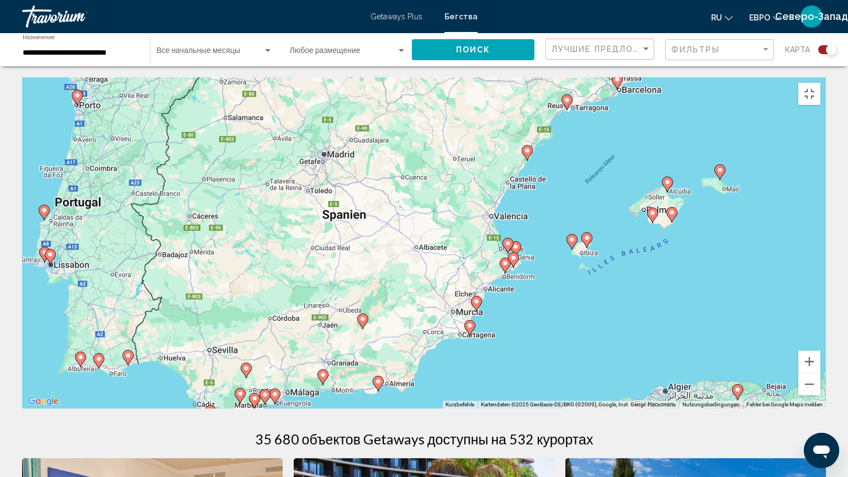
drag, startPoint x: 570, startPoint y: 169, endPoint x: 561, endPoint y: 218, distance: 49.4
click at [561, 218] on div "Um den Modus zum Ziehen mit der Tastatur zu aktivieren, drückst du Alt + Eingab…" at bounding box center [424, 242] width 804 height 331
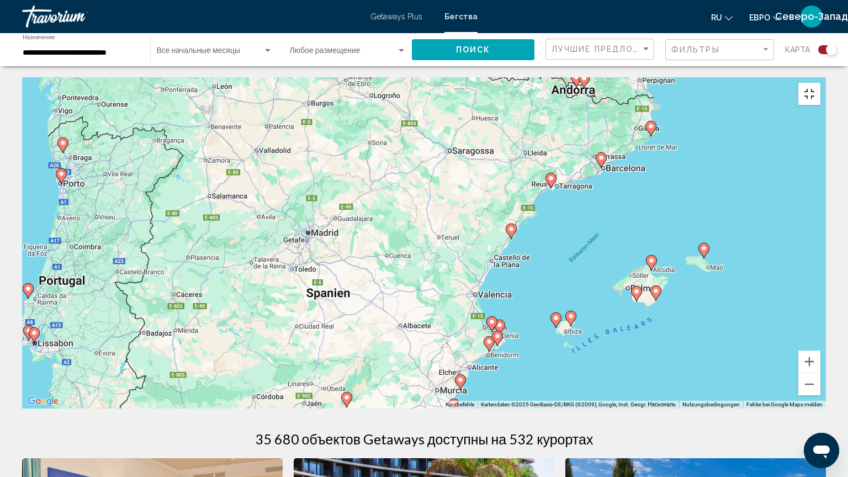
click at [821, 83] on button "Vollbildansicht ein/aus" at bounding box center [810, 94] width 22 height 22
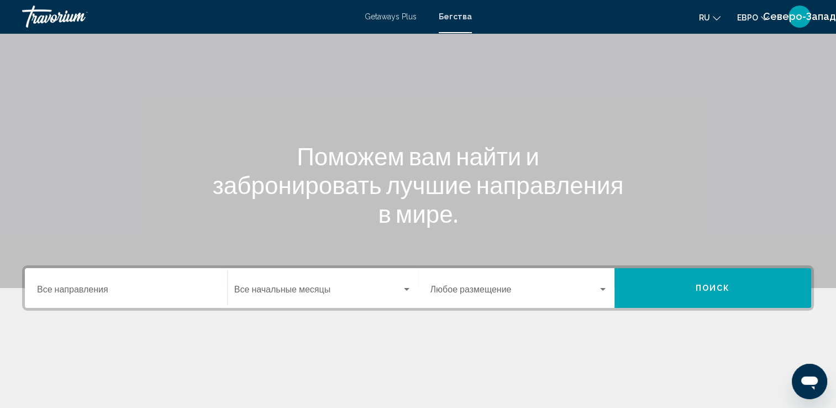
scroll to position [110, 0]
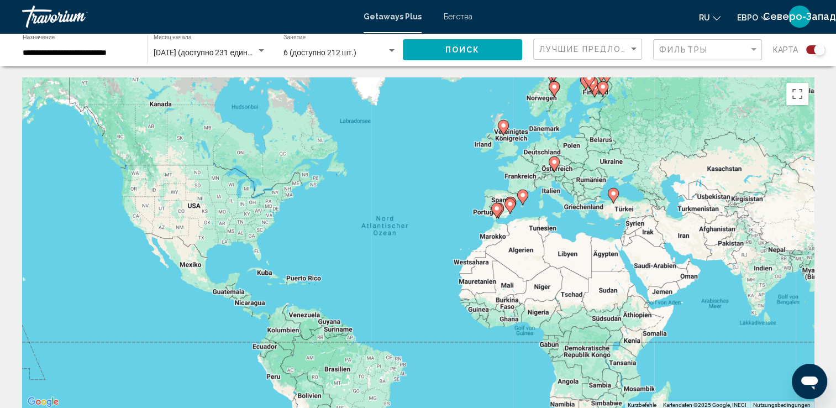
click at [55, 20] on div "Травориум" at bounding box center [77, 17] width 110 height 22
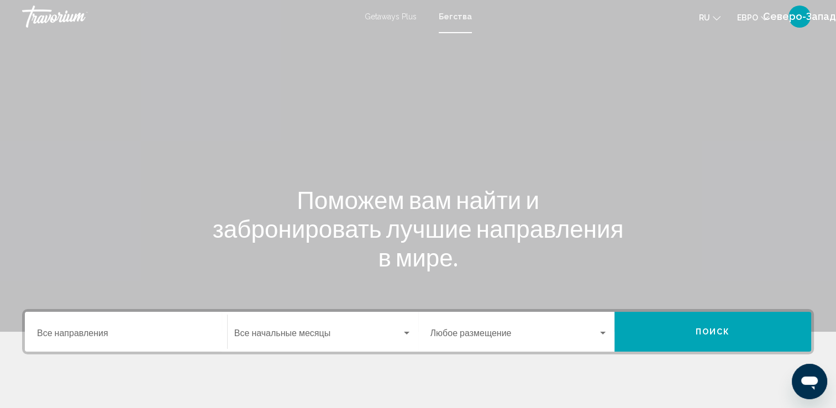
click at [57, 14] on div "Травориум" at bounding box center [77, 17] width 110 height 22
